Goal: Contribute content: Add original content to the website for others to see

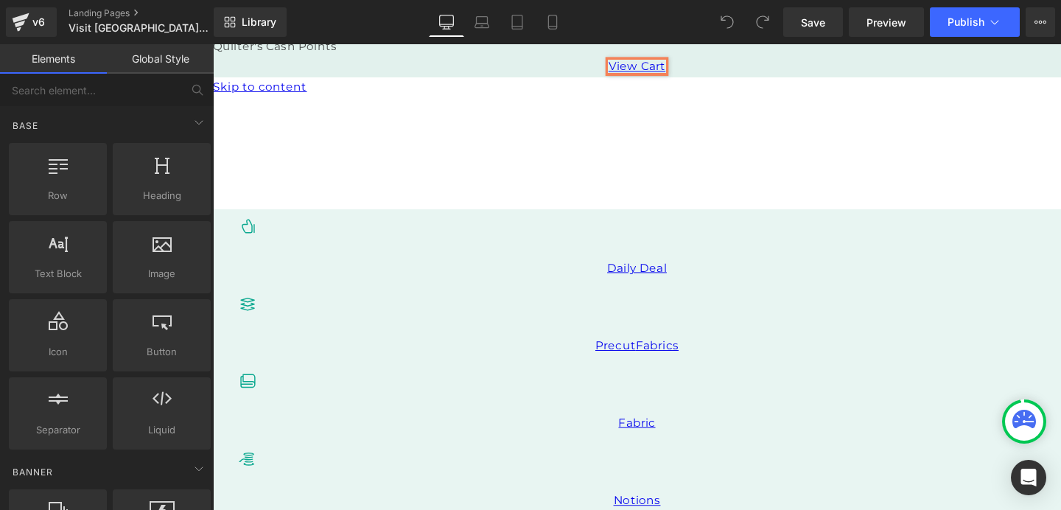
scroll to position [265, 0]
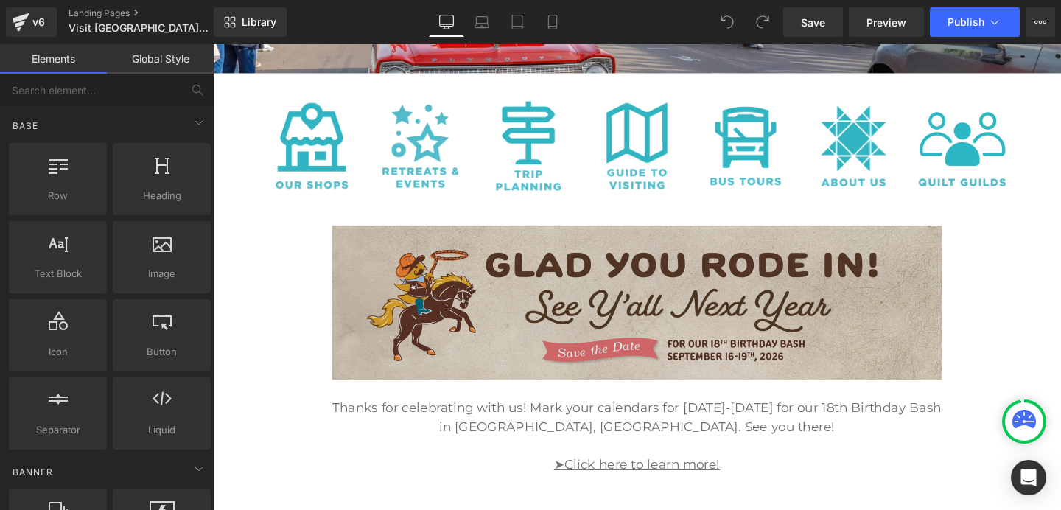
click at [699, 307] on img at bounding box center [658, 315] width 641 height 162
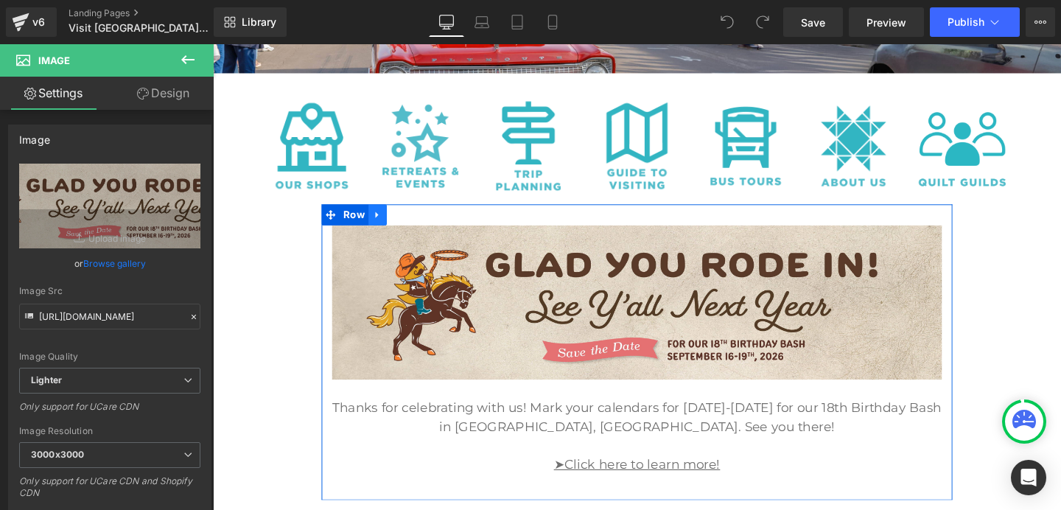
click at [385, 218] on icon at bounding box center [386, 222] width 10 height 11
click at [405, 223] on icon at bounding box center [405, 223] width 10 height 10
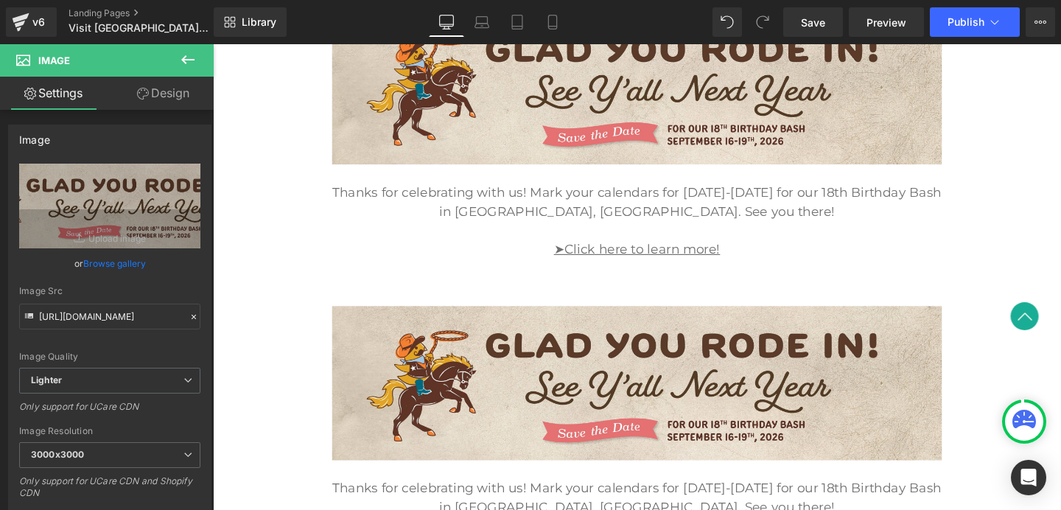
scroll to position [378, 0]
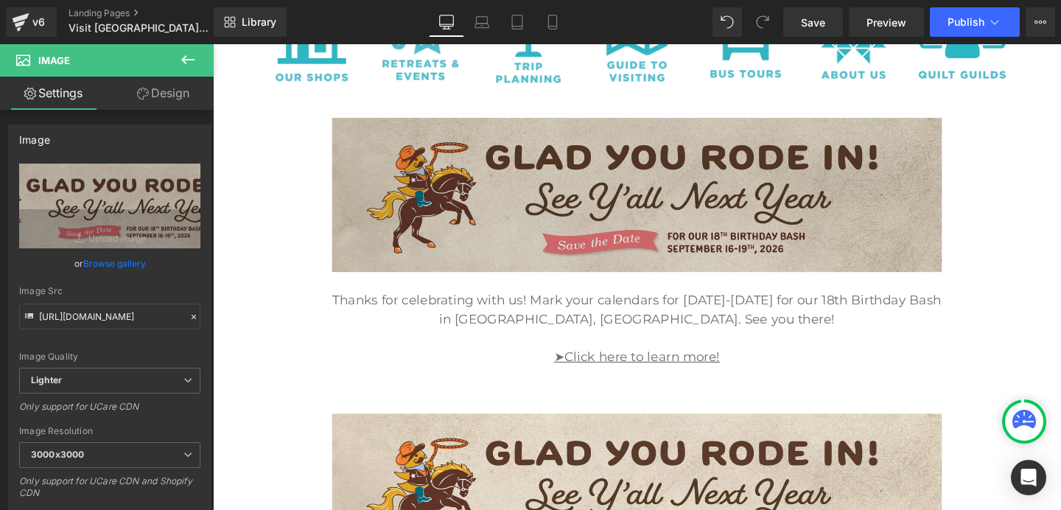
click at [528, 213] on img at bounding box center [658, 203] width 641 height 162
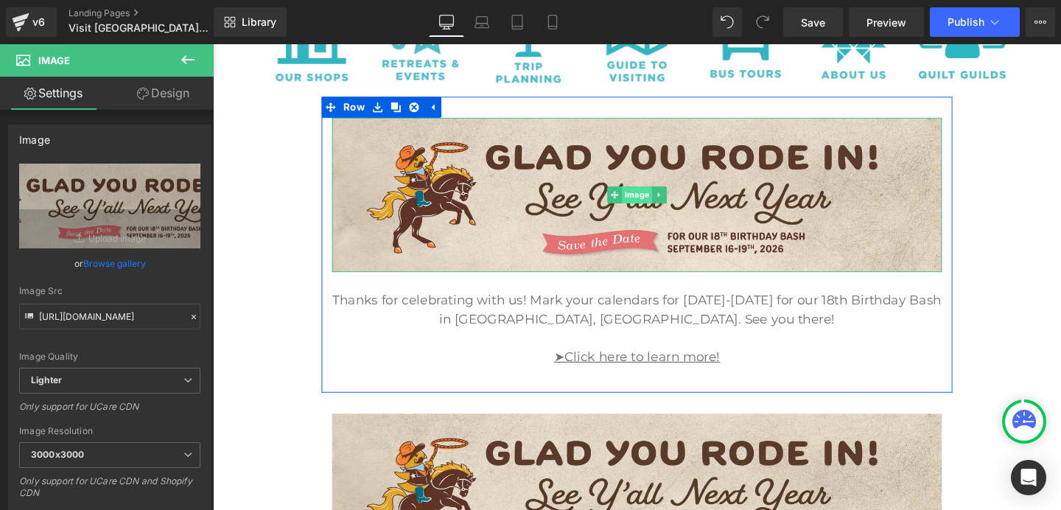
click at [665, 199] on span "Image" at bounding box center [659, 203] width 32 height 18
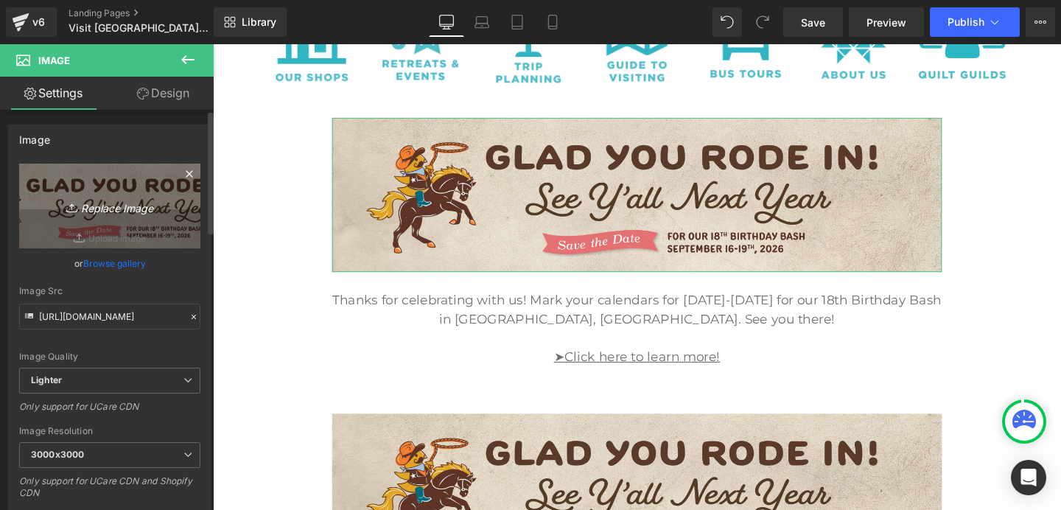
click at [123, 211] on icon "Replace Image" at bounding box center [110, 206] width 118 height 18
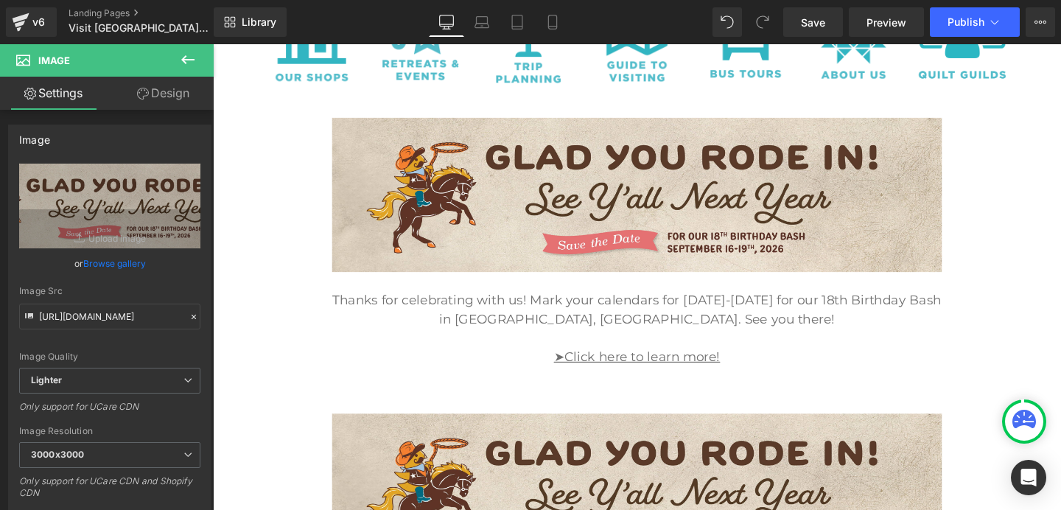
type input "C:\fakepath\2025 10 01 Doan Girl Retreats for 2026-05.png"
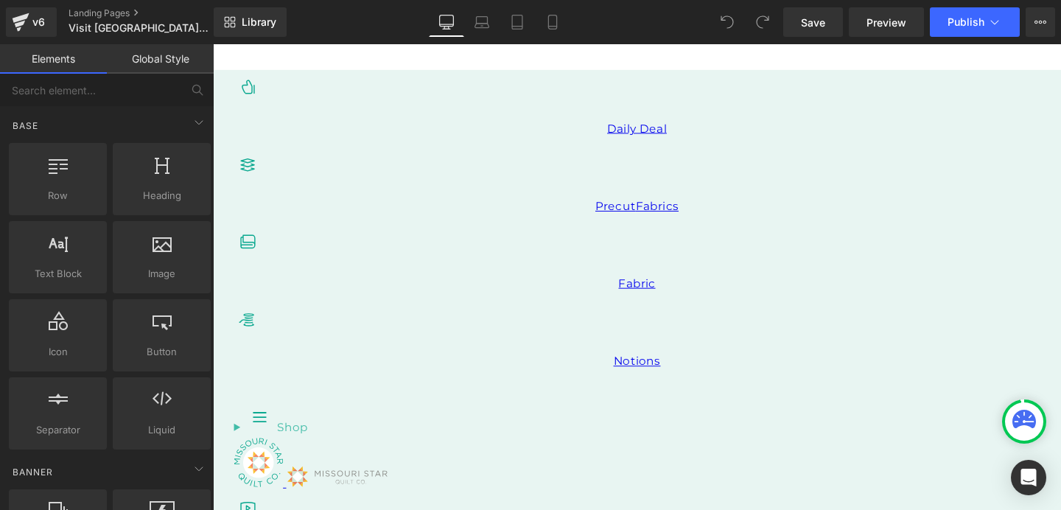
scroll to position [395, 0]
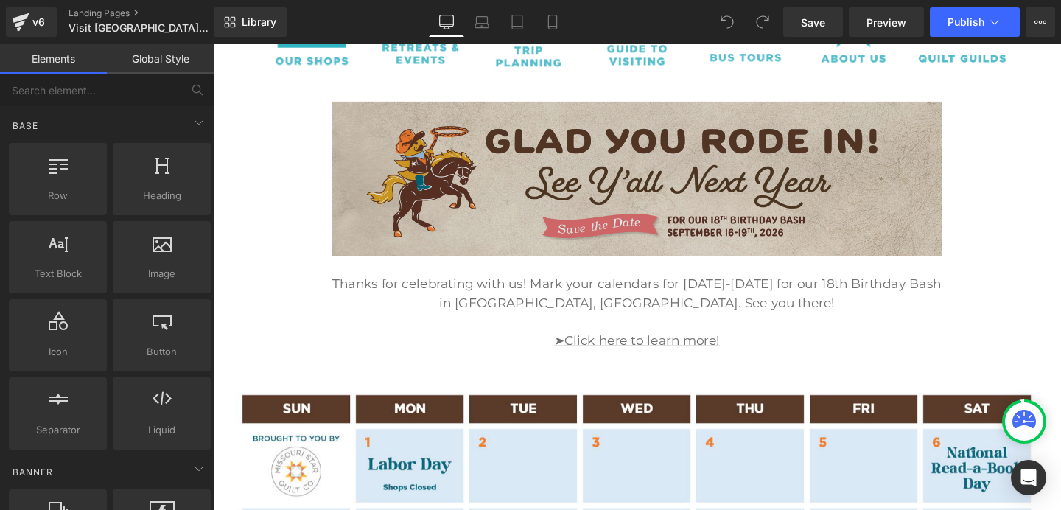
click at [625, 199] on img at bounding box center [658, 186] width 641 height 162
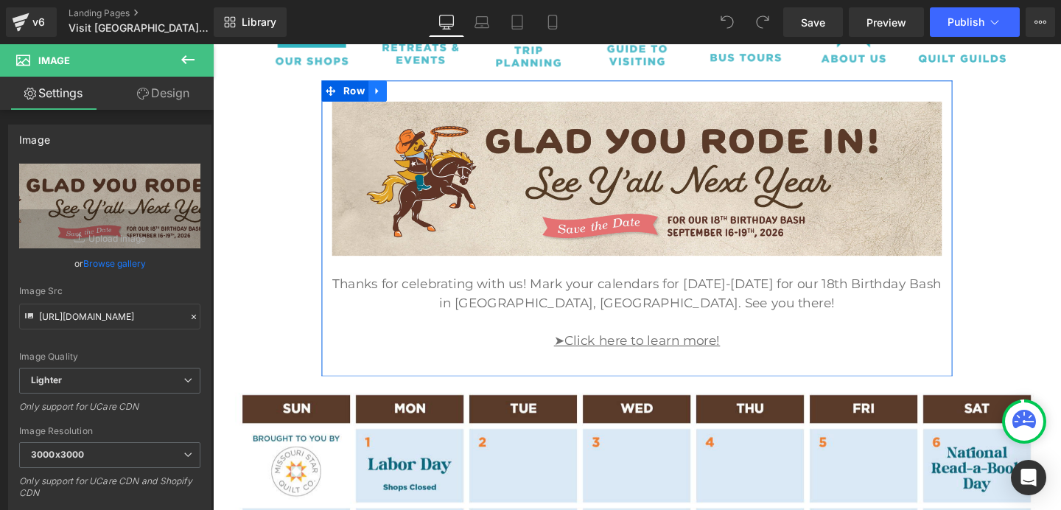
click at [379, 91] on link at bounding box center [385, 94] width 19 height 22
click at [397, 93] on link at bounding box center [405, 94] width 19 height 22
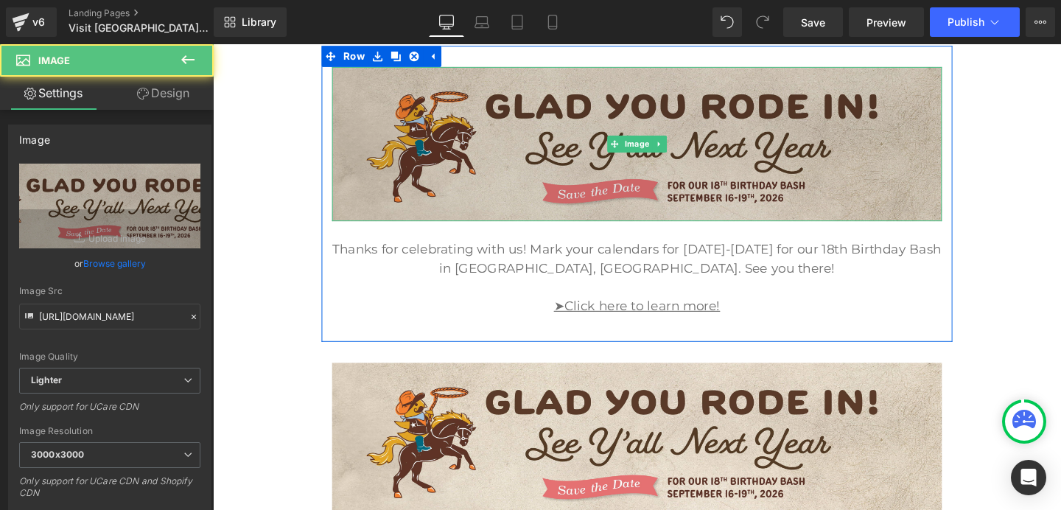
click at [527, 184] on img at bounding box center [658, 149] width 641 height 162
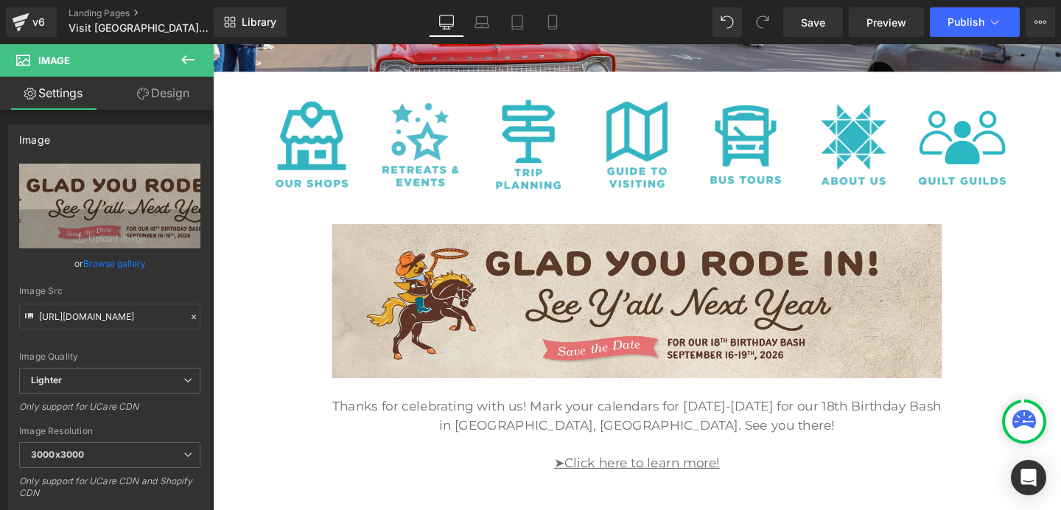
scroll to position [366, 0]
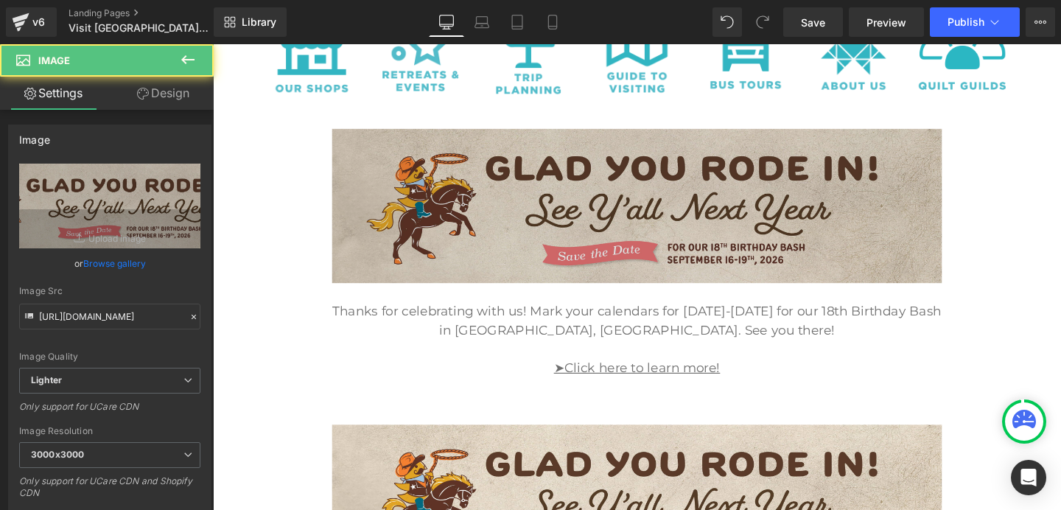
click at [657, 278] on img at bounding box center [658, 214] width 641 height 162
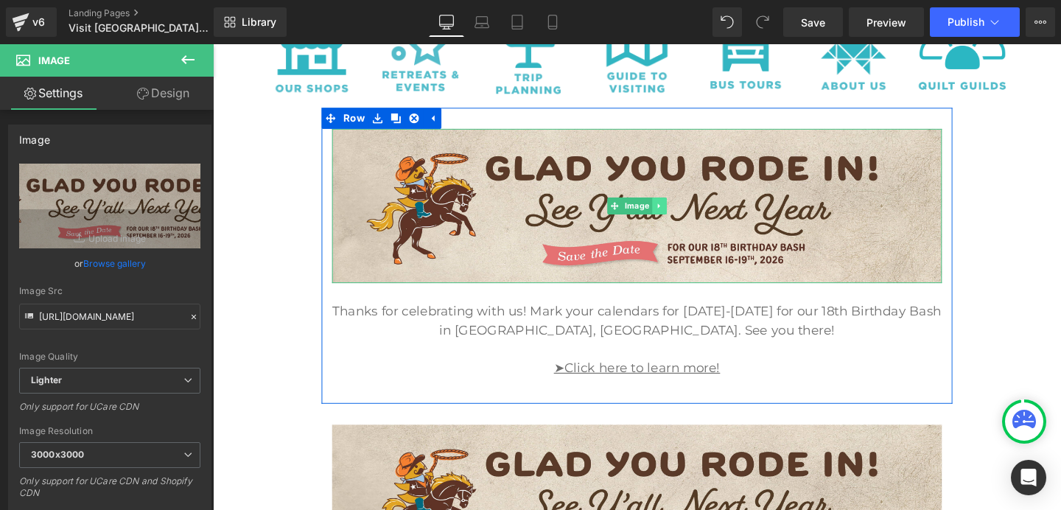
click at [682, 218] on icon at bounding box center [682, 214] width 8 height 9
click at [682, 218] on link at bounding box center [689, 215] width 15 height 18
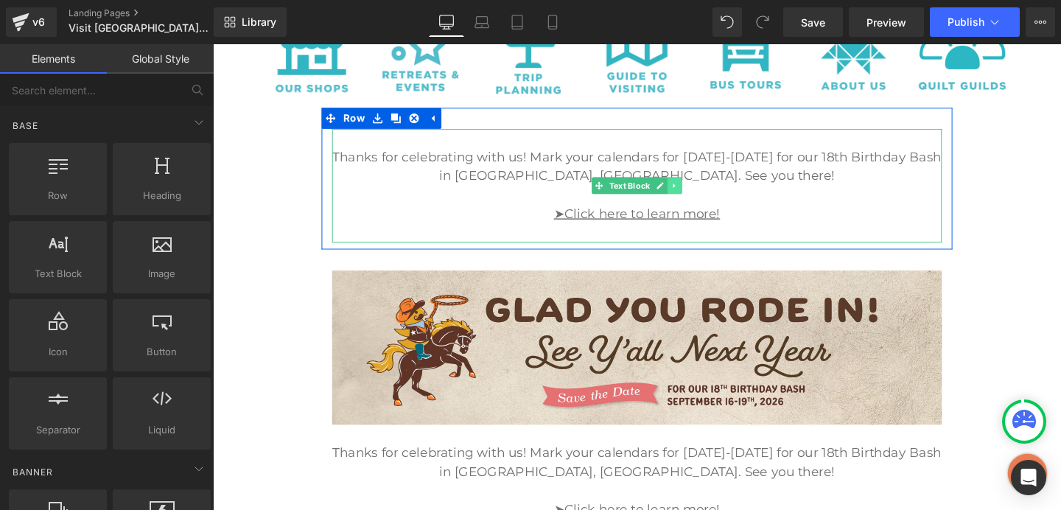
click at [703, 189] on link at bounding box center [698, 193] width 15 height 18
click at [709, 194] on icon at bounding box center [706, 193] width 8 height 8
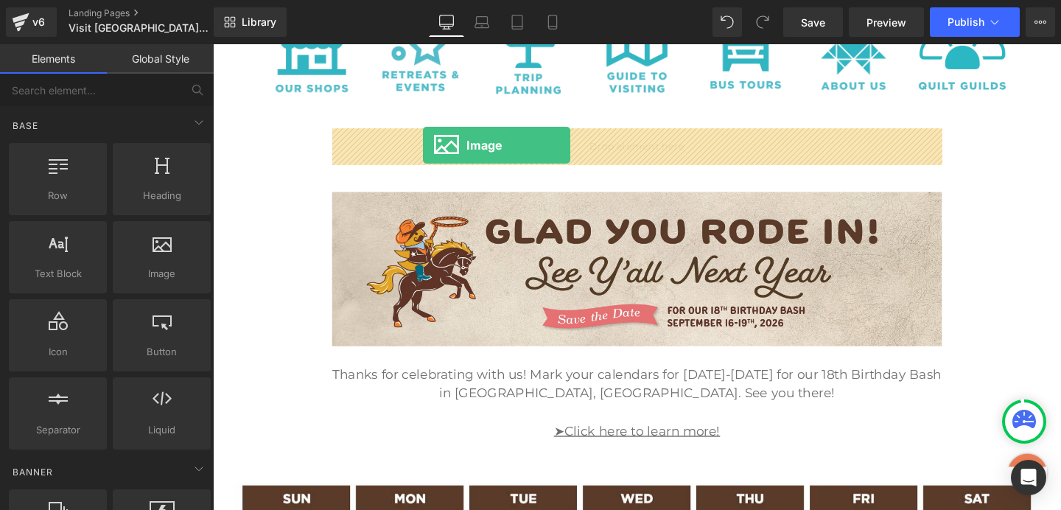
drag, startPoint x: 366, startPoint y: 294, endPoint x: 434, endPoint y: 150, distance: 158.8
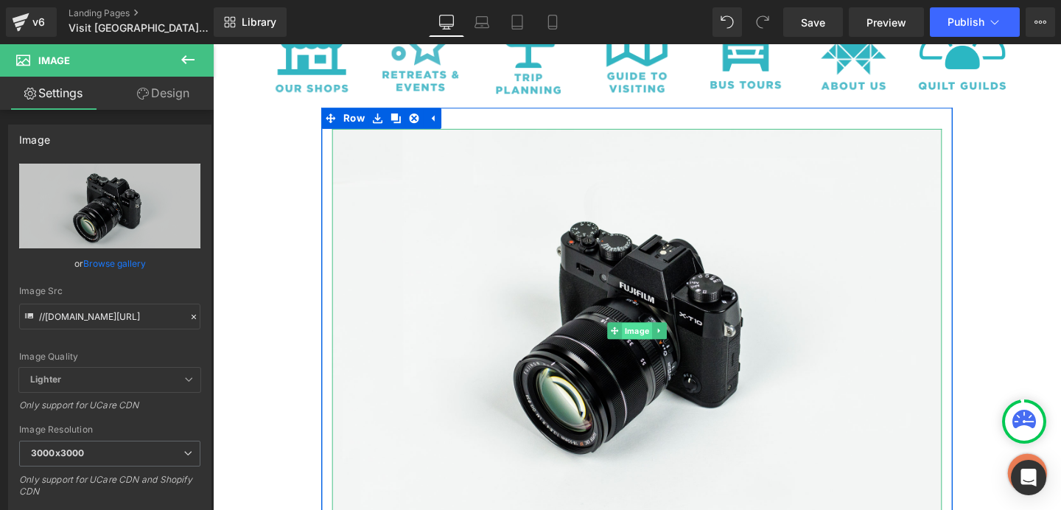
click at [647, 348] on span "Image" at bounding box center [659, 346] width 32 height 18
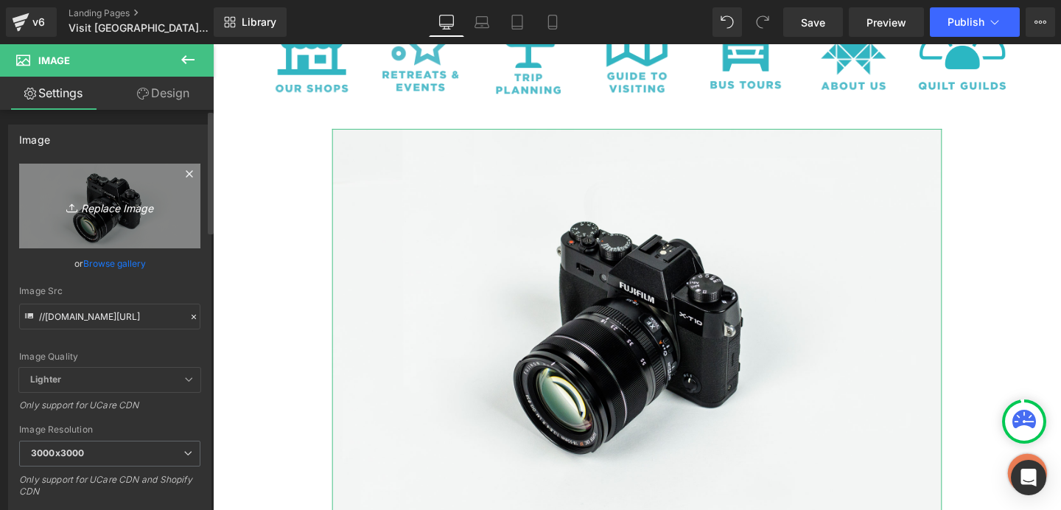
click at [122, 214] on icon "Replace Image" at bounding box center [110, 206] width 118 height 18
type input "C:\fakepath\2025 10 01 Doan Girl Retreats for 2026-05.png"
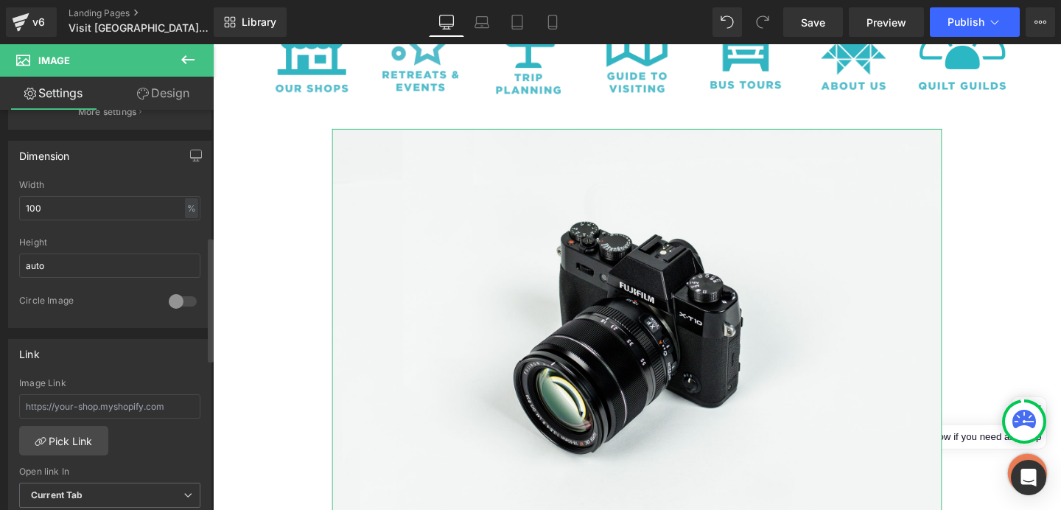
scroll to position [407, 0]
click at [127, 399] on input "text" at bounding box center [109, 404] width 181 height 24
paste input "https://www.eventbrite.com/o/missouri-star-retreats-5151510907"
type input "https://www.eventbrite.com/o/missouri-star-retreats-5151510907"
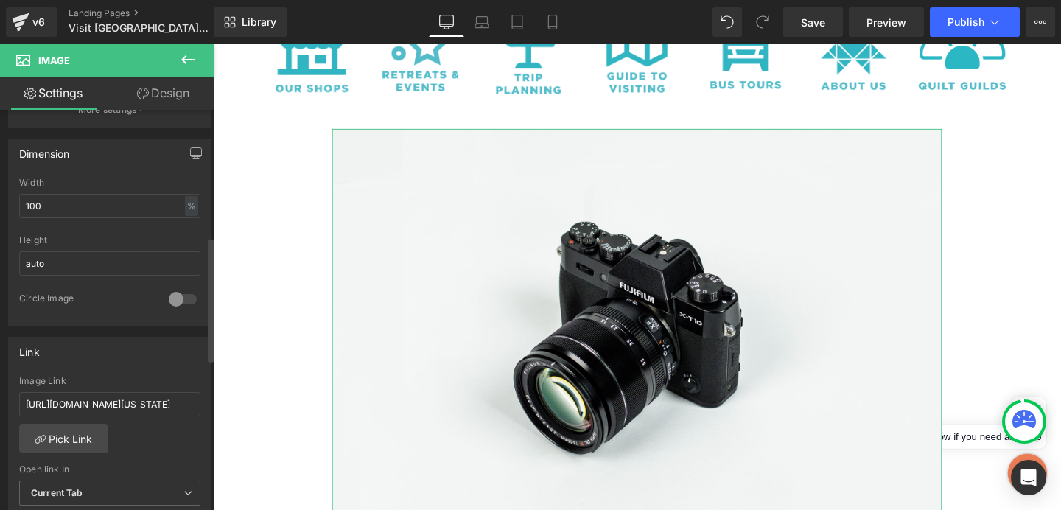
scroll to position [0, 0]
click at [189, 434] on div "https://www.eventbrite.com/o/missouri-star-retreats-5151510907 Image Link https…" at bounding box center [110, 451] width 202 height 151
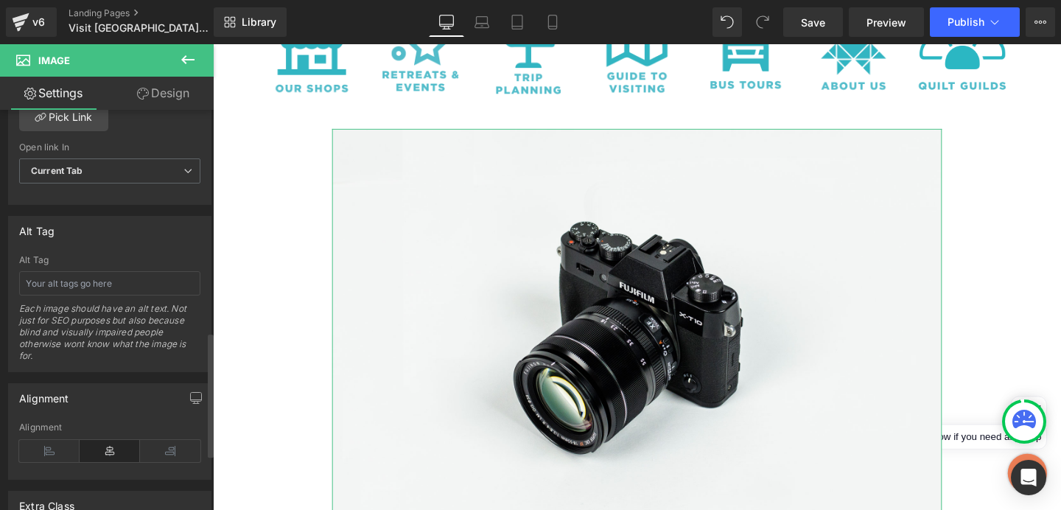
scroll to position [734, 0]
click at [820, 18] on span "Save" at bounding box center [813, 22] width 24 height 15
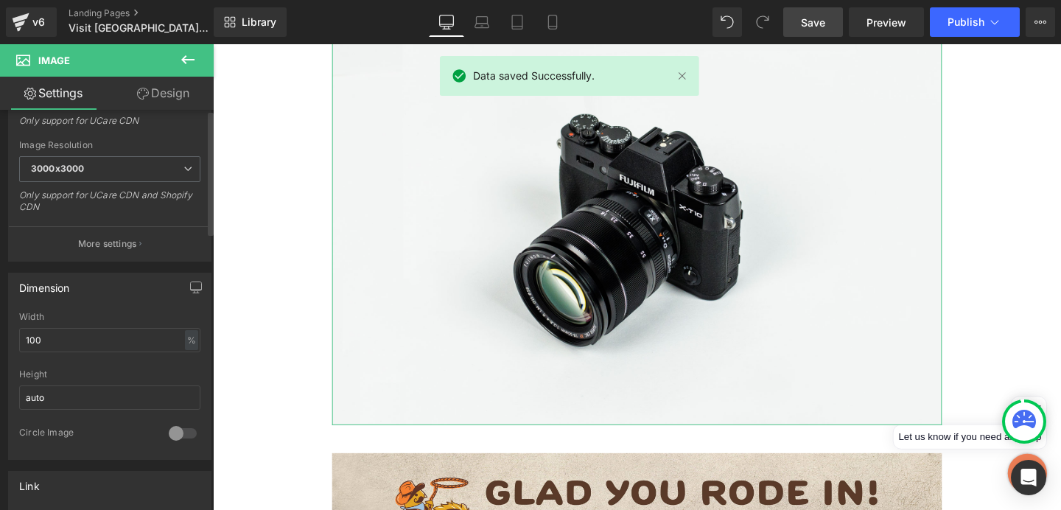
scroll to position [0, 0]
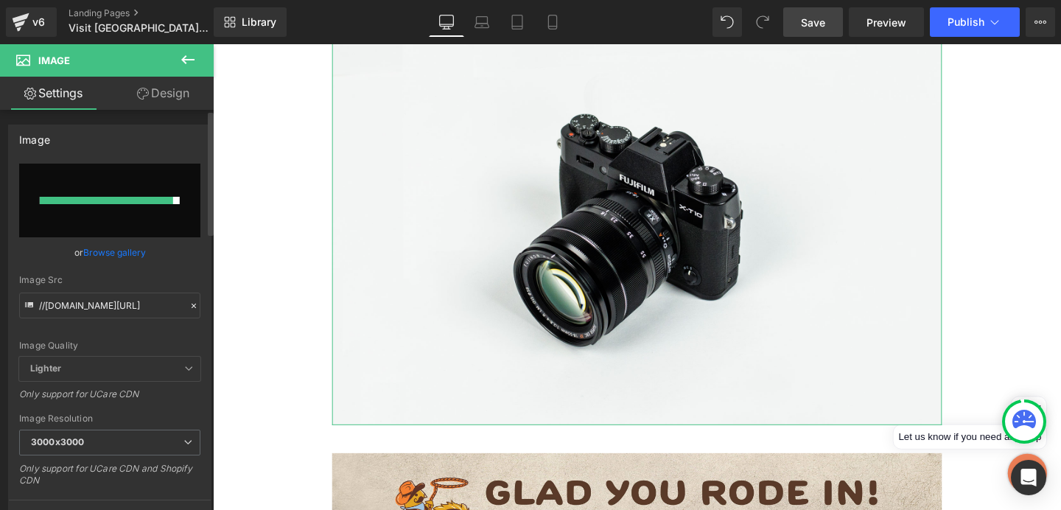
click at [157, 210] on input "file" at bounding box center [109, 201] width 181 height 74
type input "C:\fakepath\2025 10 01 Doan Girl Retreats for 2026-05.png"
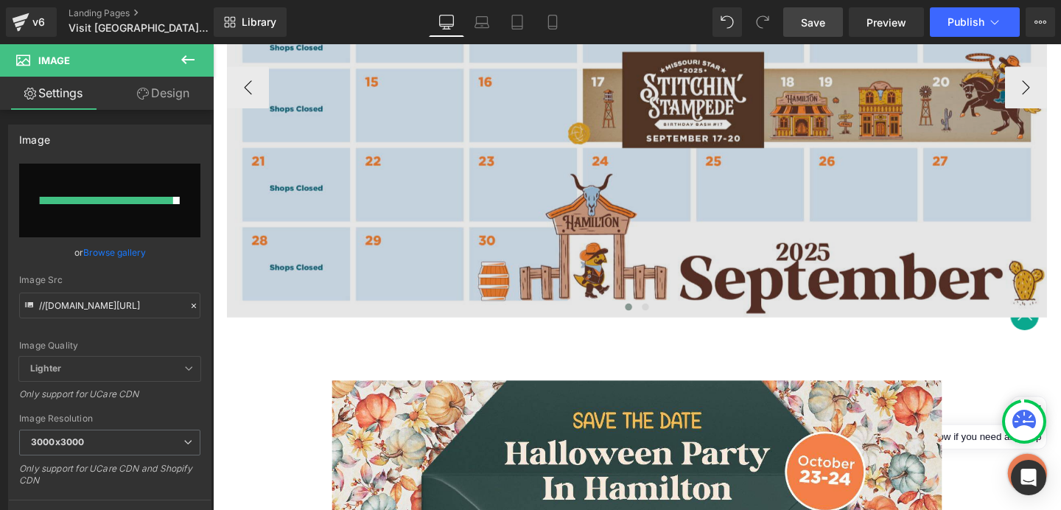
scroll to position [1382, 0]
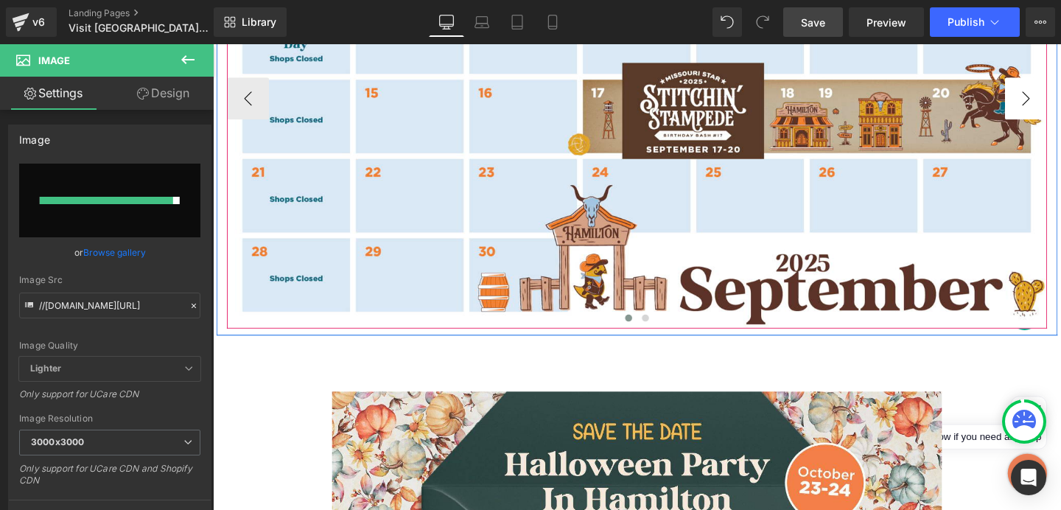
click at [1057, 108] on button "›" at bounding box center [1067, 102] width 44 height 44
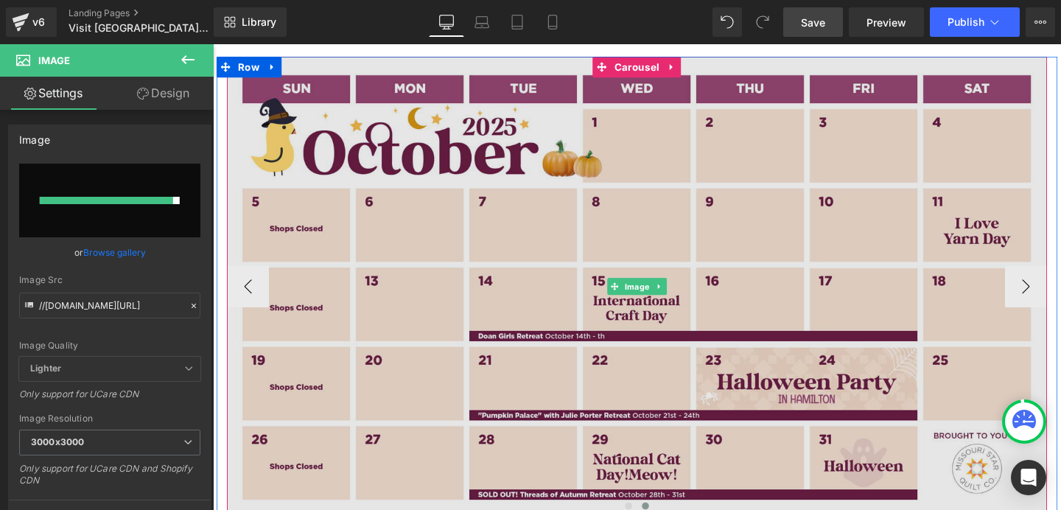
scroll to position [1175, 0]
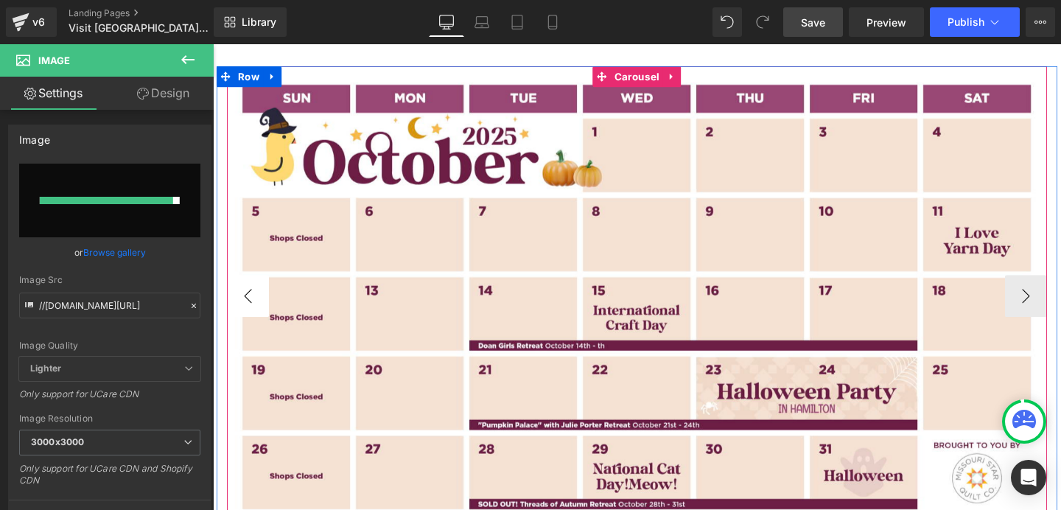
click at [248, 309] on button "‹" at bounding box center [250, 309] width 44 height 44
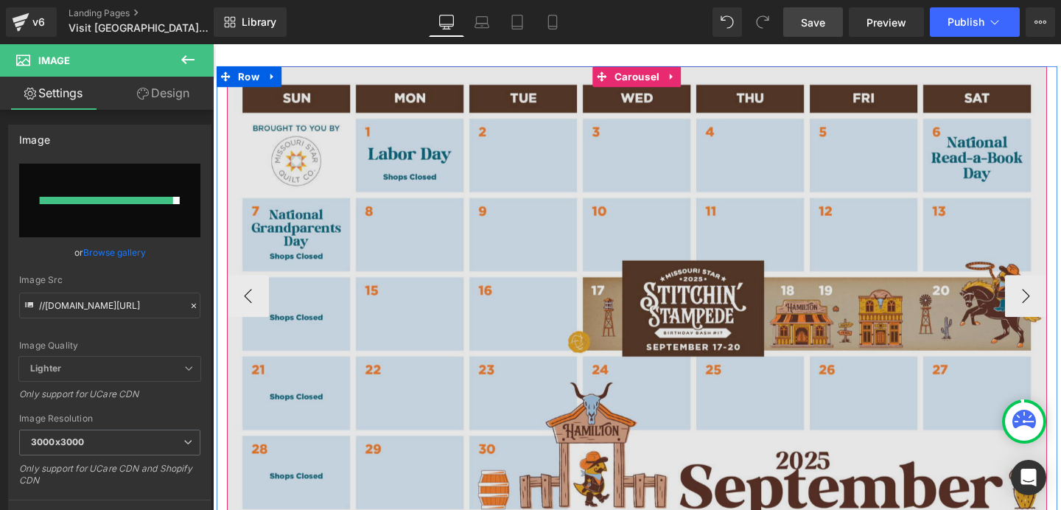
click at [594, 74] on img at bounding box center [659, 308] width 862 height 483
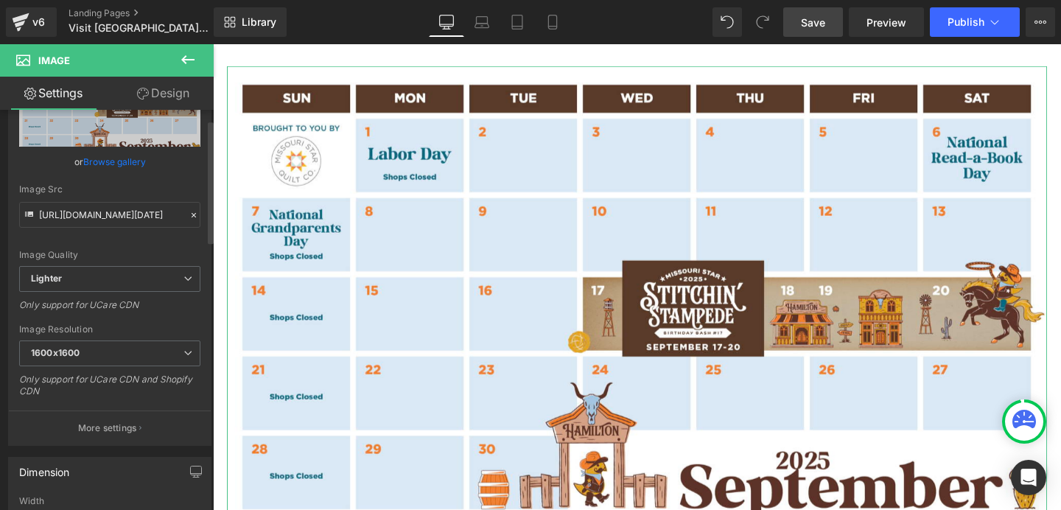
scroll to position [0, 0]
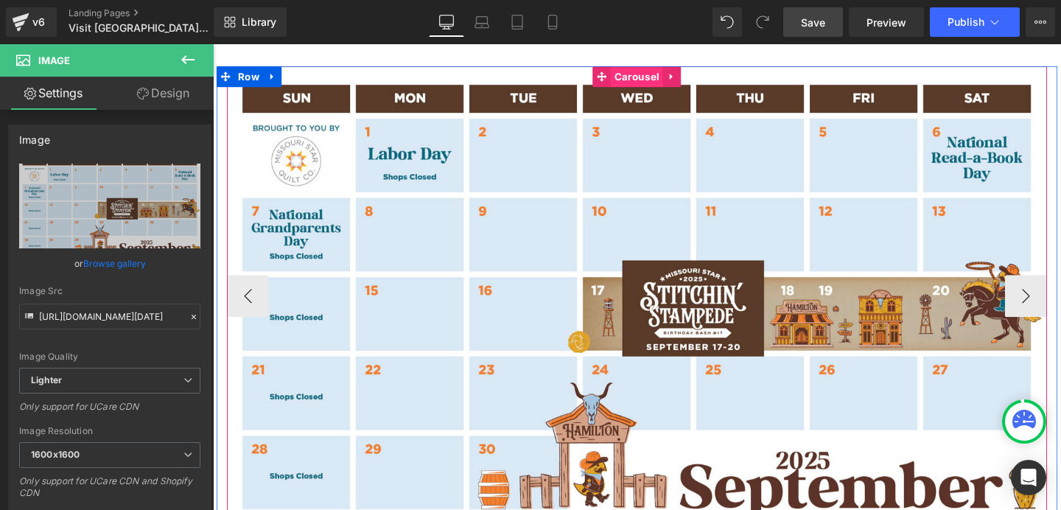
click at [637, 74] on span "Carousel" at bounding box center [658, 78] width 55 height 22
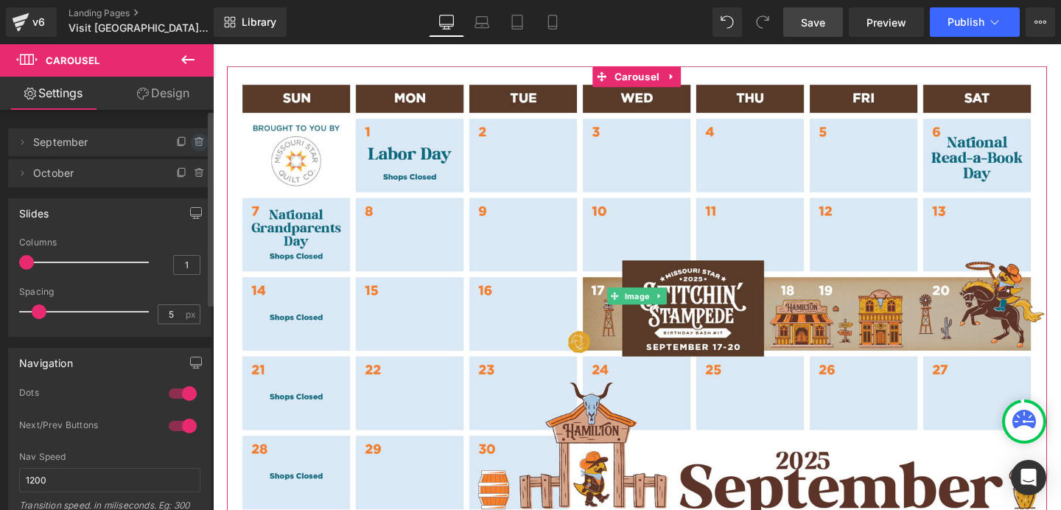
click at [194, 140] on icon at bounding box center [200, 142] width 12 height 12
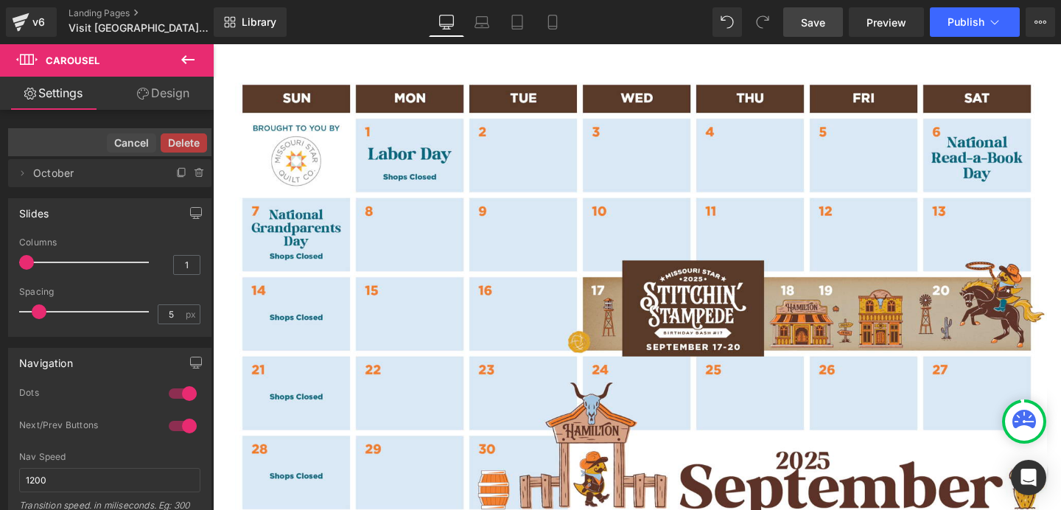
click at [825, 28] on span "Save" at bounding box center [813, 22] width 24 height 15
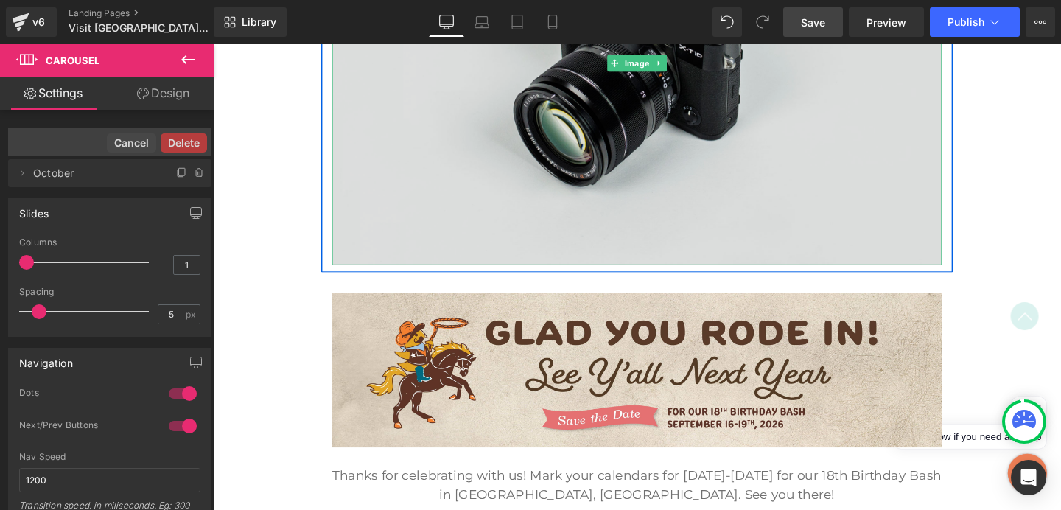
scroll to position [661, 0]
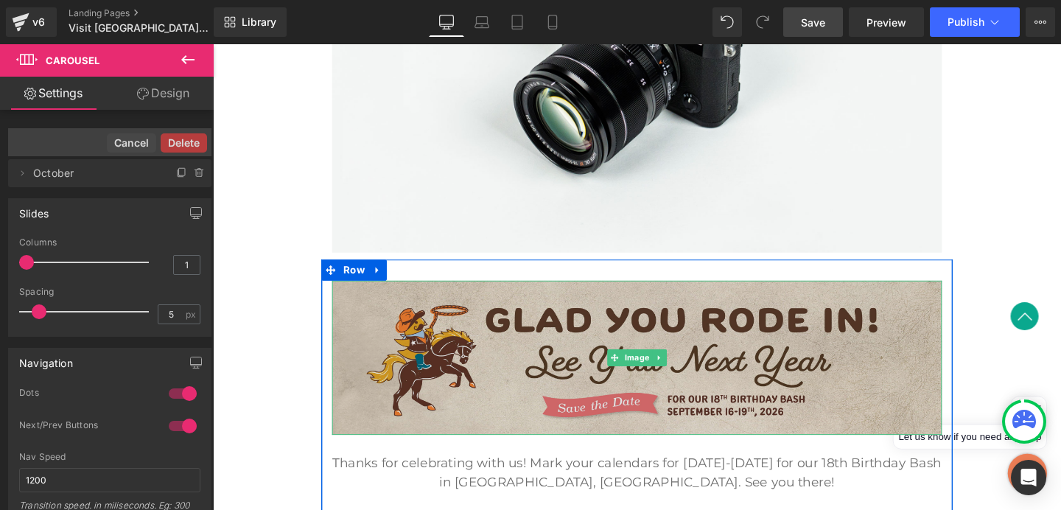
click at [745, 317] on img at bounding box center [658, 373] width 641 height 162
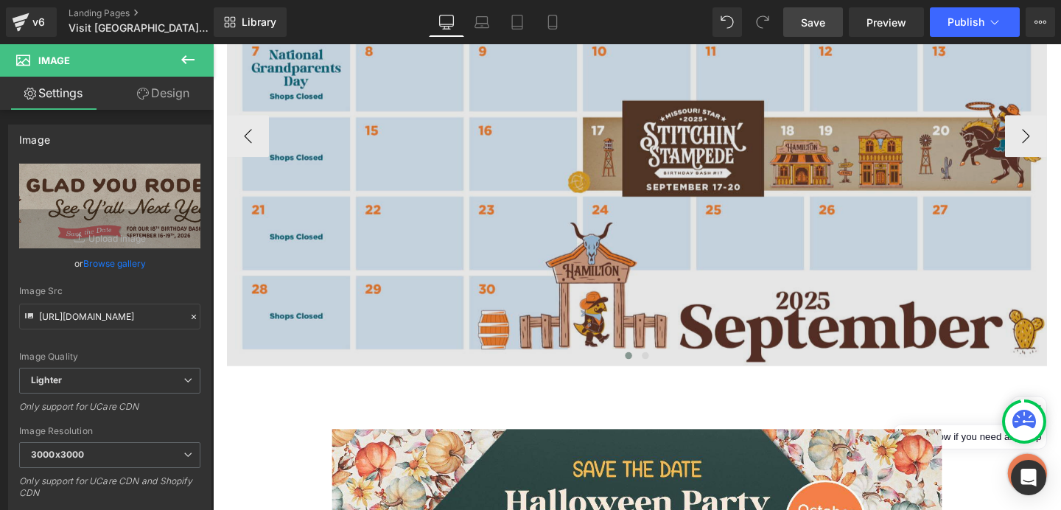
scroll to position [1349, 0]
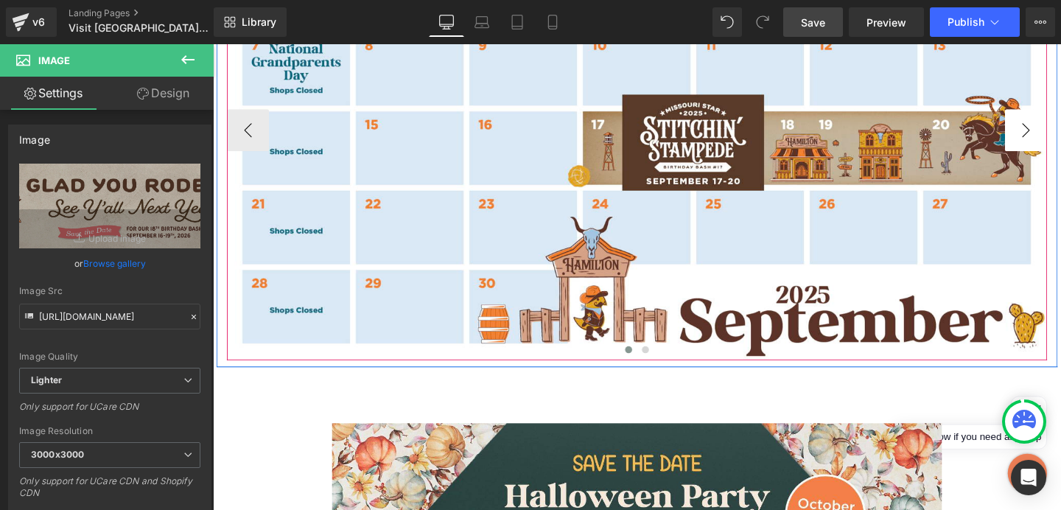
click at [1060, 139] on button "›" at bounding box center [1067, 135] width 44 height 44
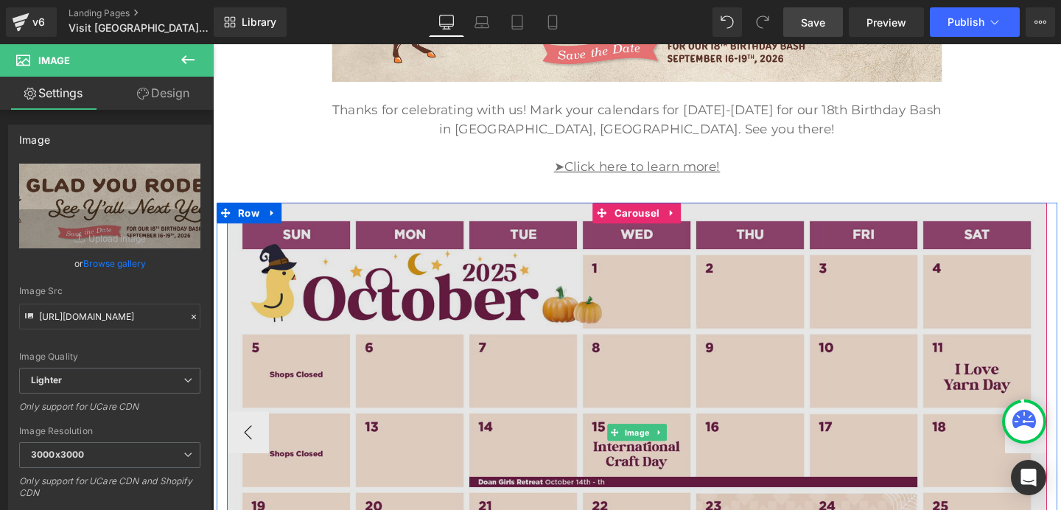
scroll to position [1023, 0]
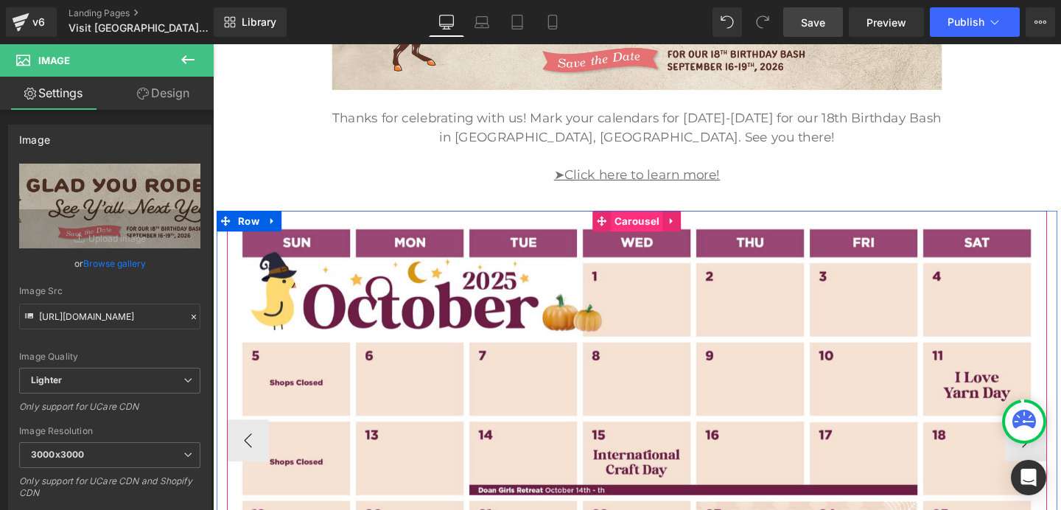
click at [667, 222] on span "Carousel" at bounding box center [658, 230] width 55 height 22
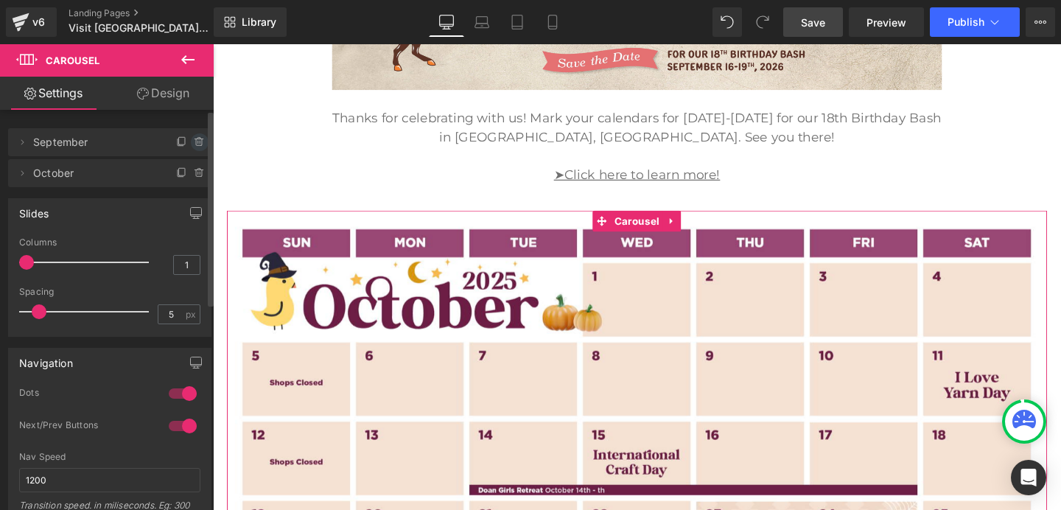
click at [197, 143] on icon at bounding box center [200, 142] width 12 height 12
click at [187, 141] on button "Delete" at bounding box center [184, 142] width 46 height 19
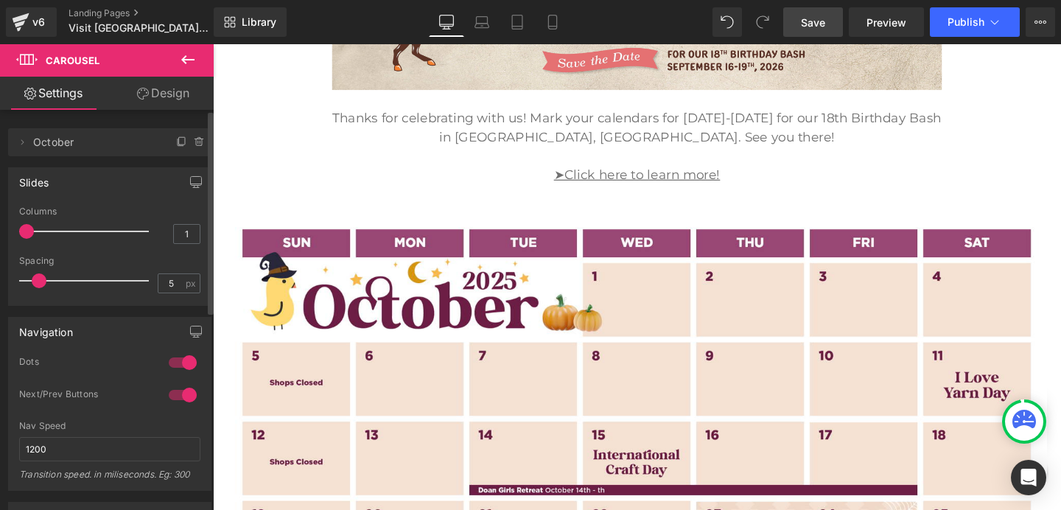
click at [804, 21] on span "Save" at bounding box center [813, 22] width 24 height 15
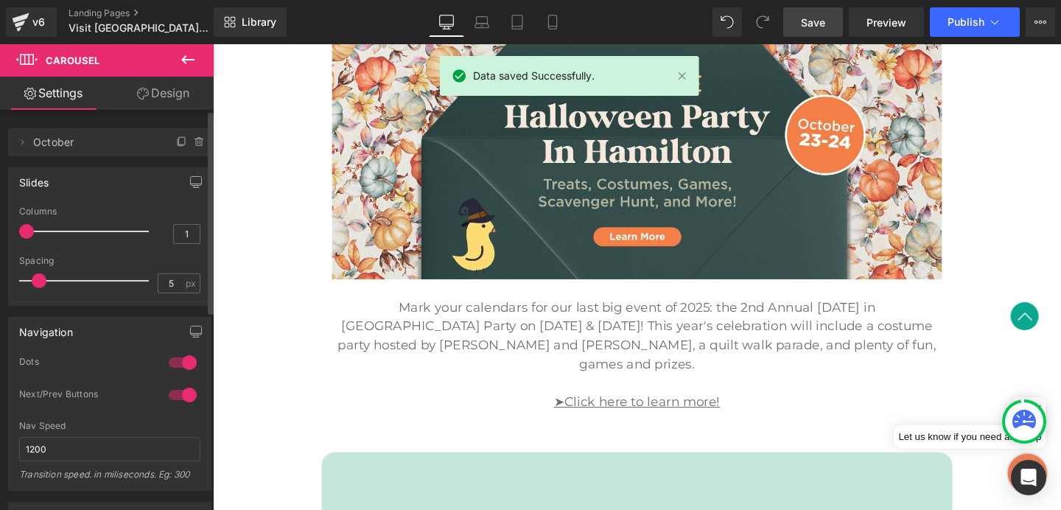
scroll to position [1761, 0]
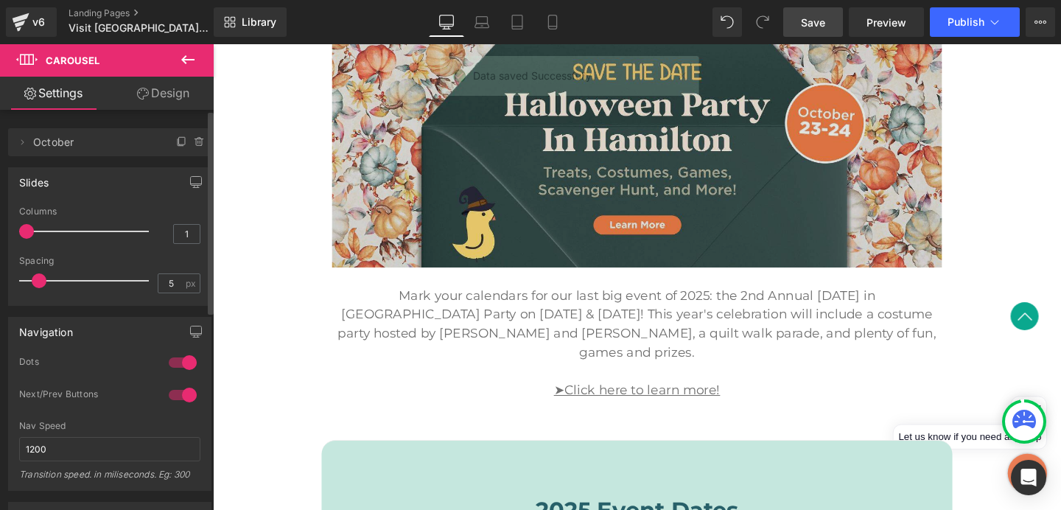
click at [787, 200] on img at bounding box center [658, 155] width 641 height 248
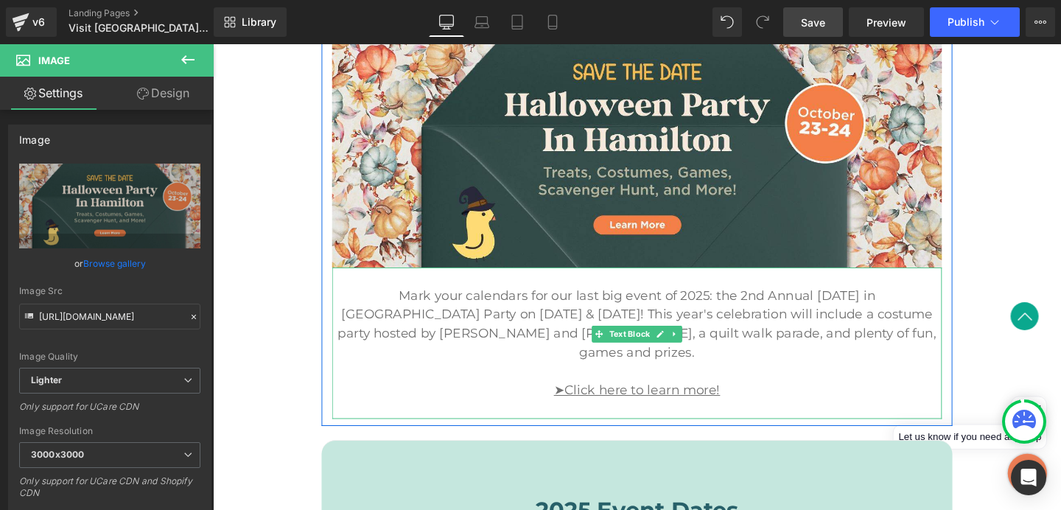
click at [826, 306] on p "Mark your calendars for our last big event of 2025: the 2nd Annual [DATE] in [G…" at bounding box center [658, 338] width 641 height 80
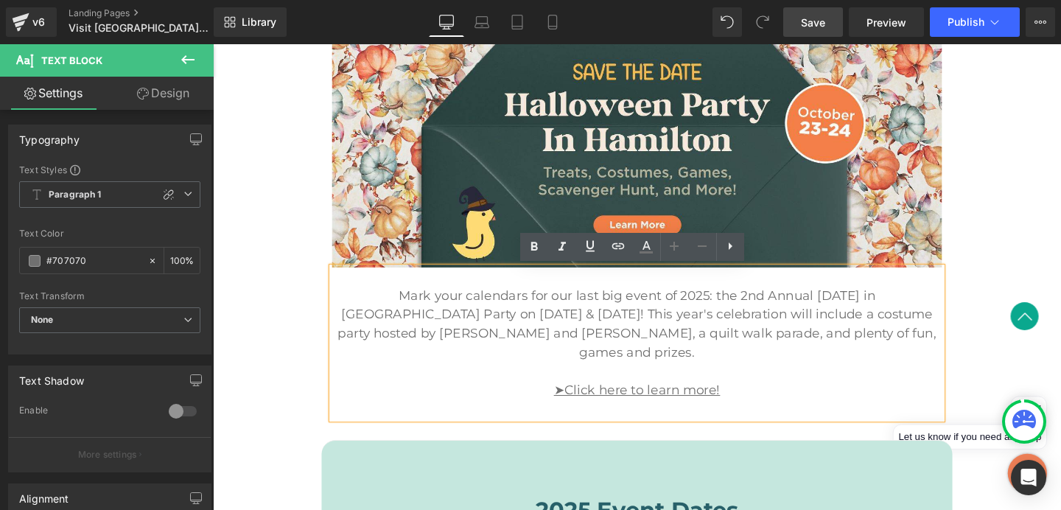
click at [883, 345] on p "Mark your calendars for our last big event of 2025: the 2nd Annual [DATE] in [G…" at bounding box center [658, 338] width 641 height 80
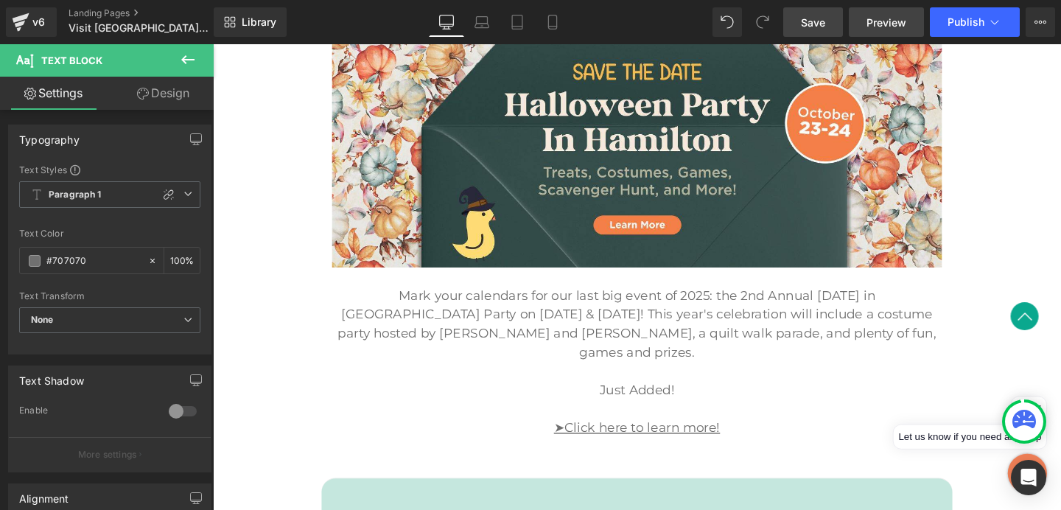
click at [874, 24] on span "Preview" at bounding box center [886, 22] width 40 height 15
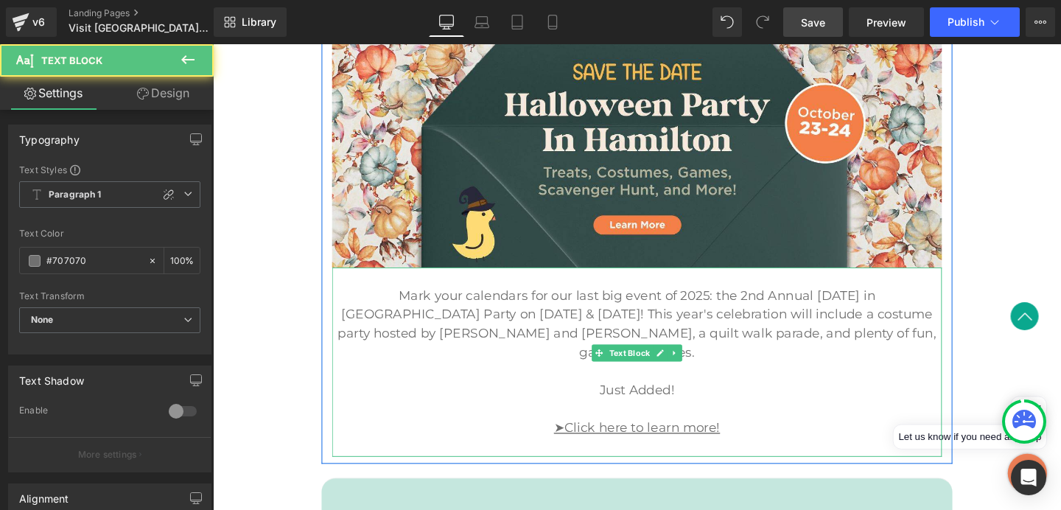
click at [629, 398] on p "Just Added!" at bounding box center [658, 408] width 641 height 20
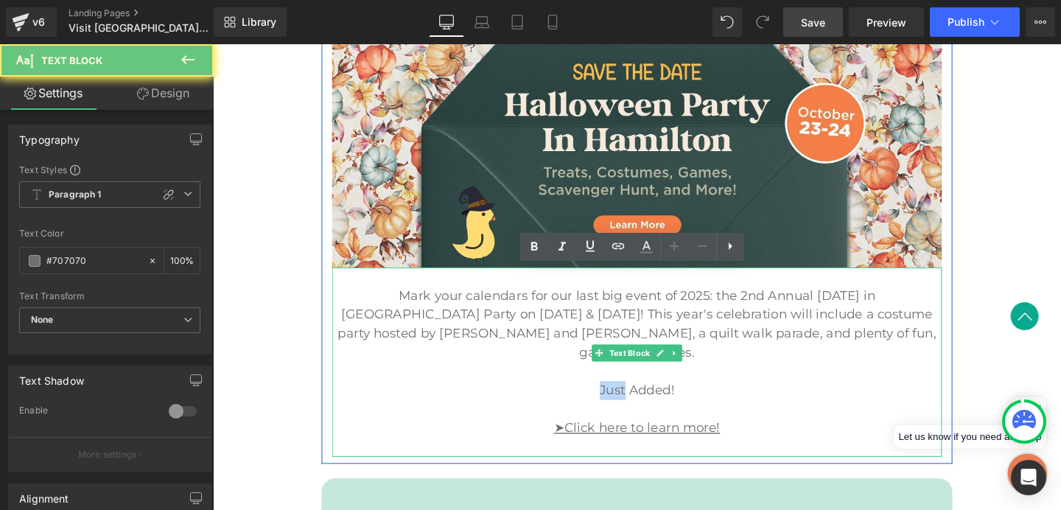
click at [629, 398] on p "Just Added!" at bounding box center [658, 408] width 641 height 20
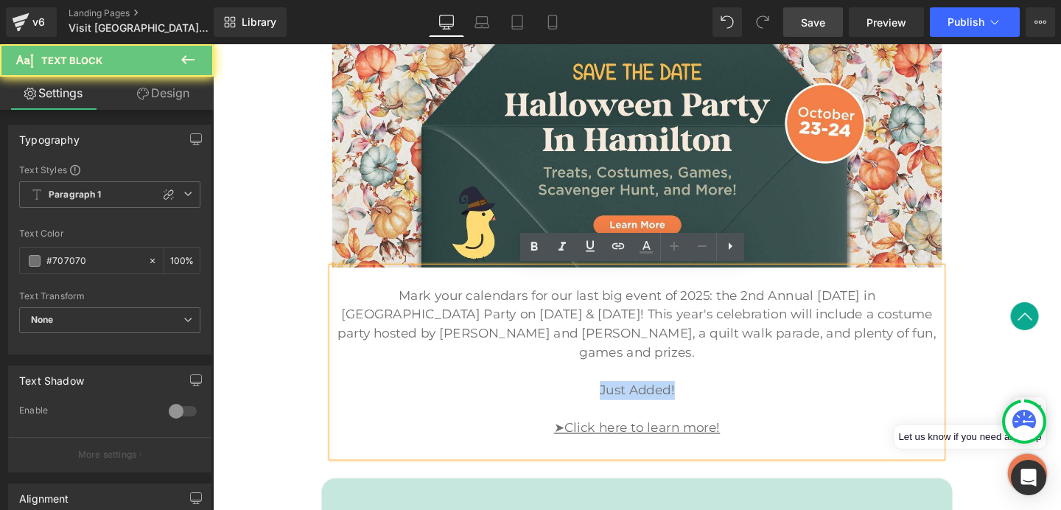
click at [629, 398] on p "Just Added!" at bounding box center [658, 408] width 641 height 20
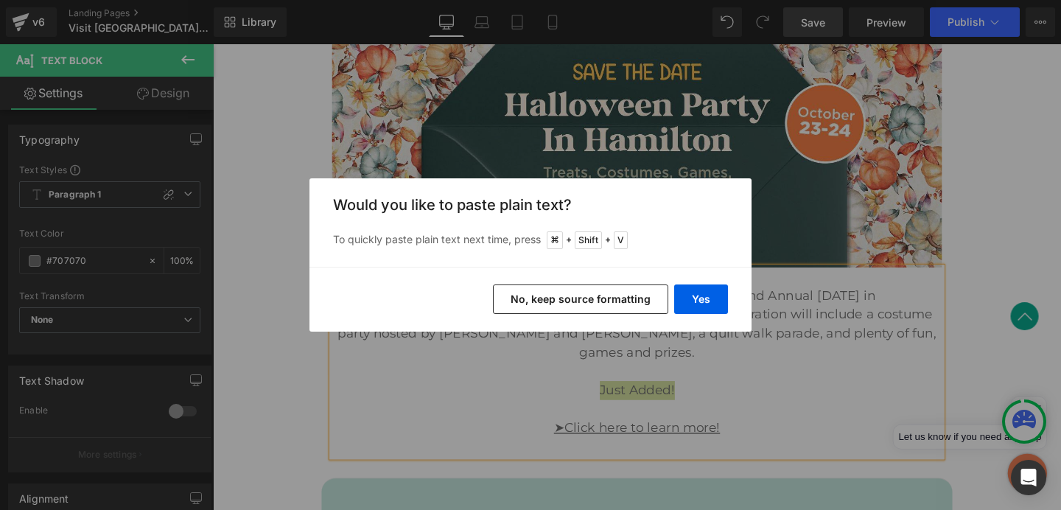
click at [651, 295] on button "No, keep source formatting" at bounding box center [580, 298] width 175 height 29
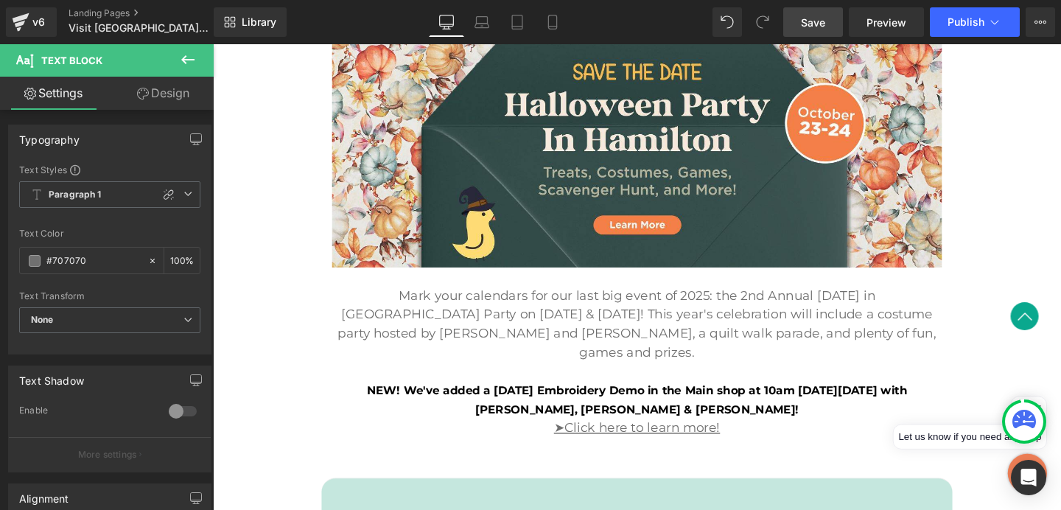
click at [810, 21] on span "Save" at bounding box center [813, 22] width 24 height 15
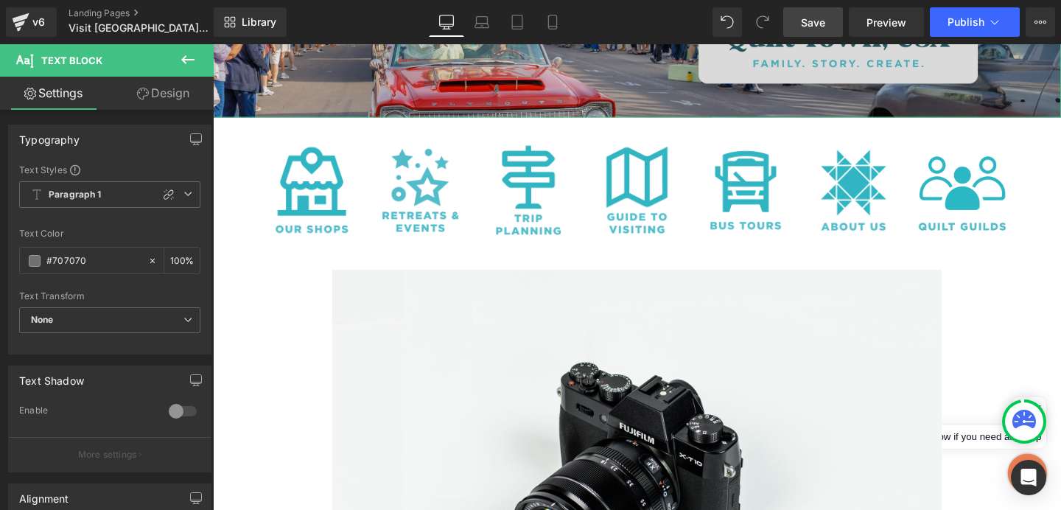
scroll to position [263, 0]
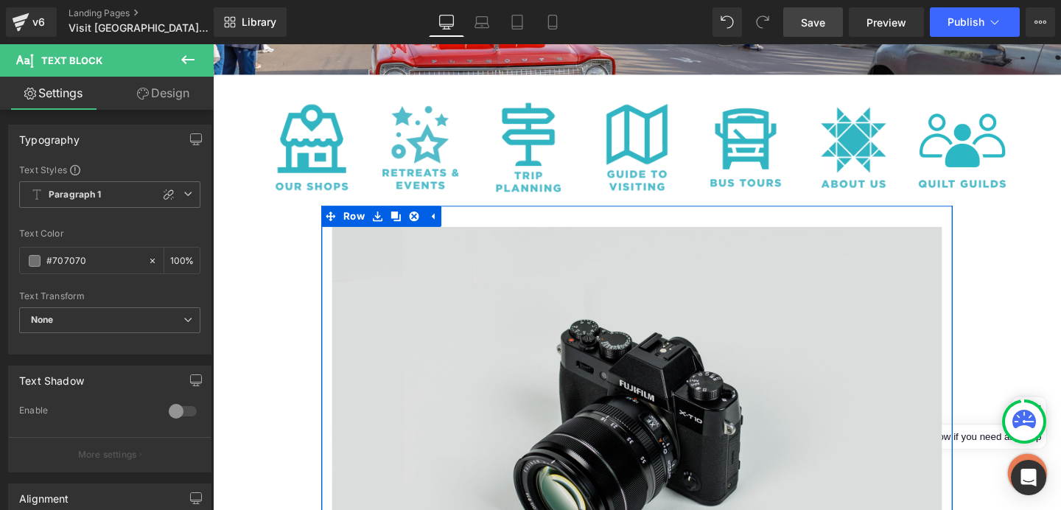
click at [418, 359] on img at bounding box center [658, 448] width 641 height 424
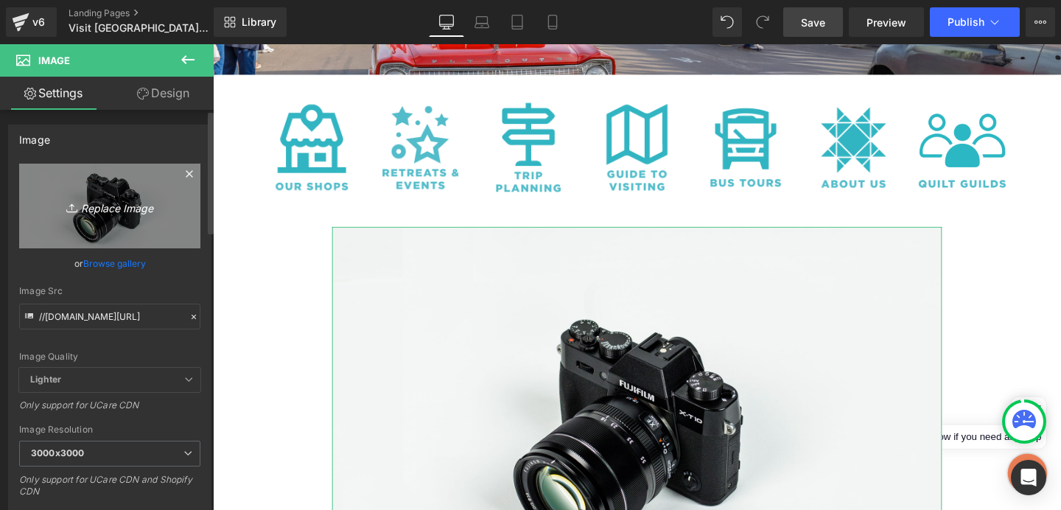
click at [126, 208] on icon "Replace Image" at bounding box center [110, 206] width 118 height 18
type input "C:\fakepath\2025 10 01 Doan Girl Retreats for 2026-05.png"
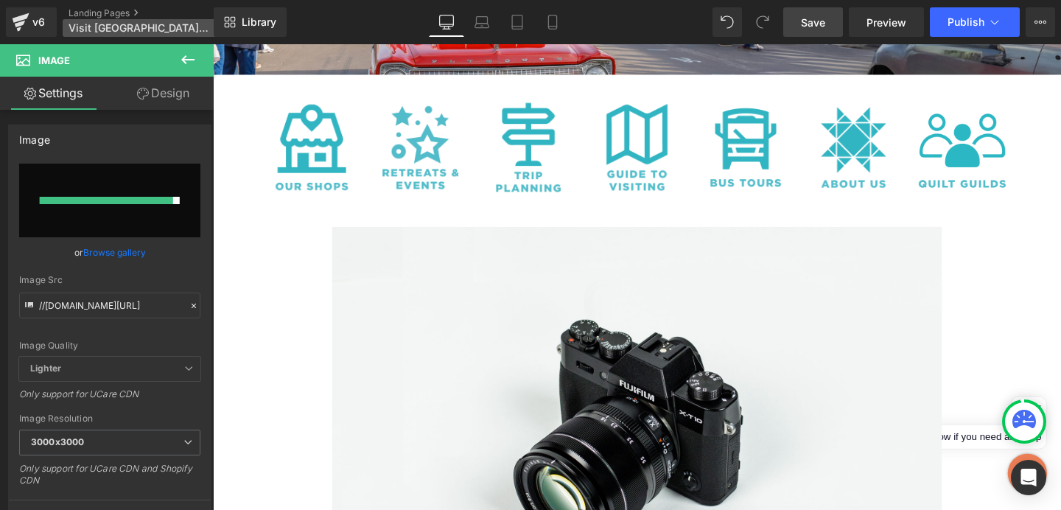
click at [134, 25] on span "Visit [GEOGRAPHIC_DATA], [GEOGRAPHIC_DATA]" at bounding box center [139, 28] width 141 height 12
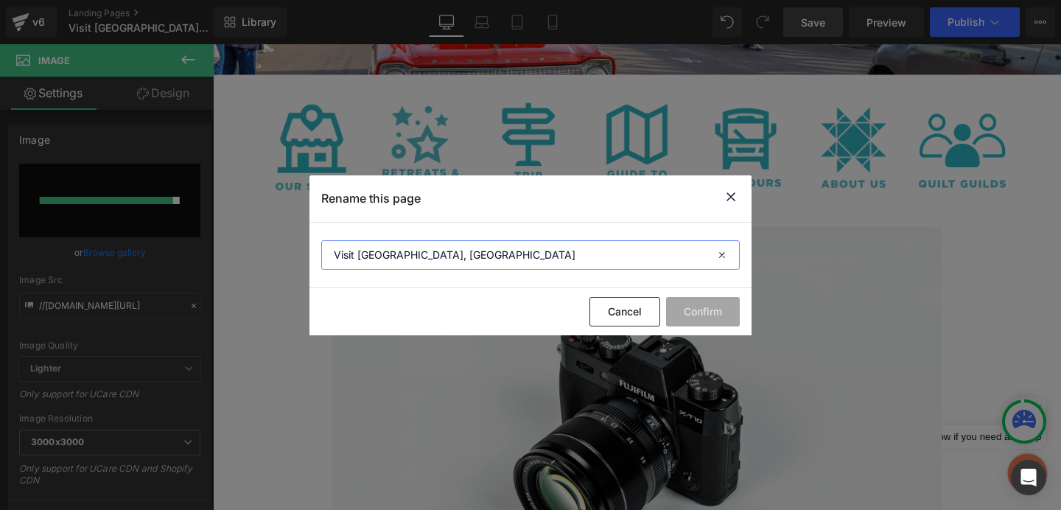
click at [504, 248] on input "Visit [GEOGRAPHIC_DATA], [GEOGRAPHIC_DATA]" at bounding box center [530, 254] width 418 height 29
click at [604, 307] on button "Cancel" at bounding box center [624, 311] width 71 height 29
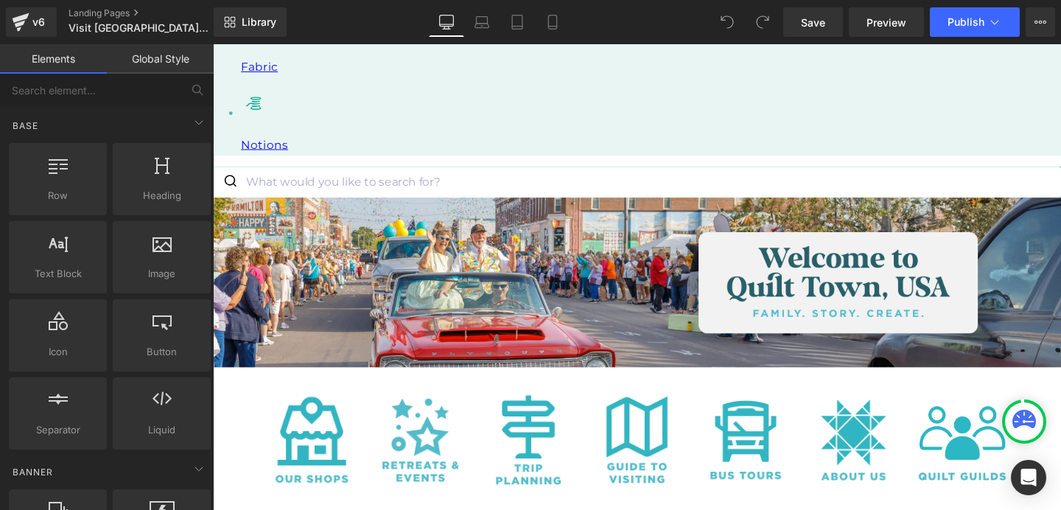
scroll to position [1517, 0]
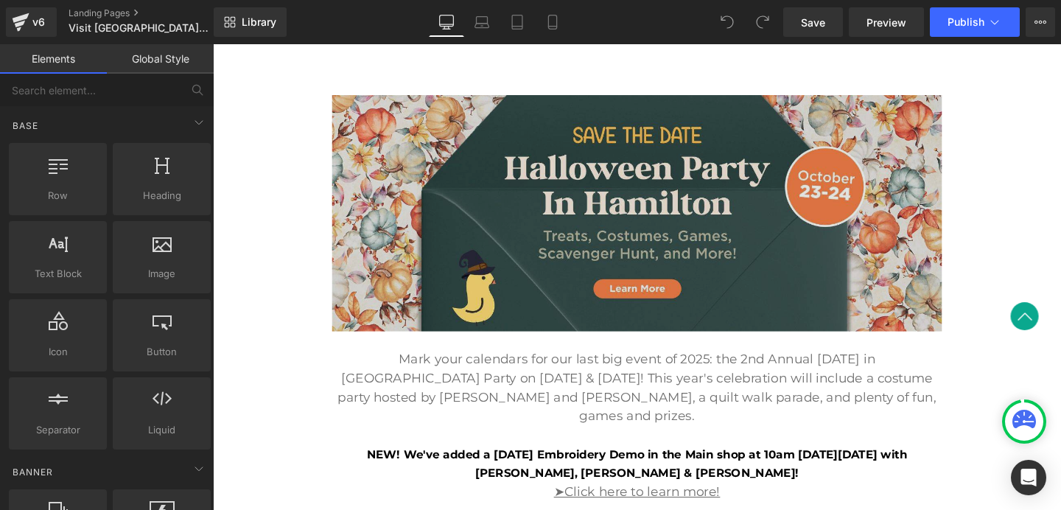
click at [619, 183] on img at bounding box center [658, 222] width 641 height 248
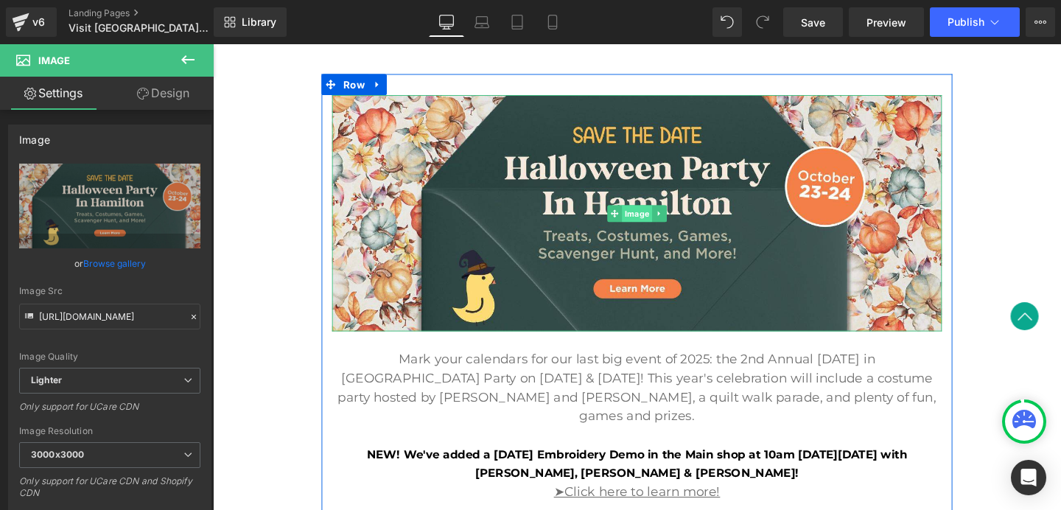
click at [656, 223] on span "Image" at bounding box center [659, 223] width 32 height 18
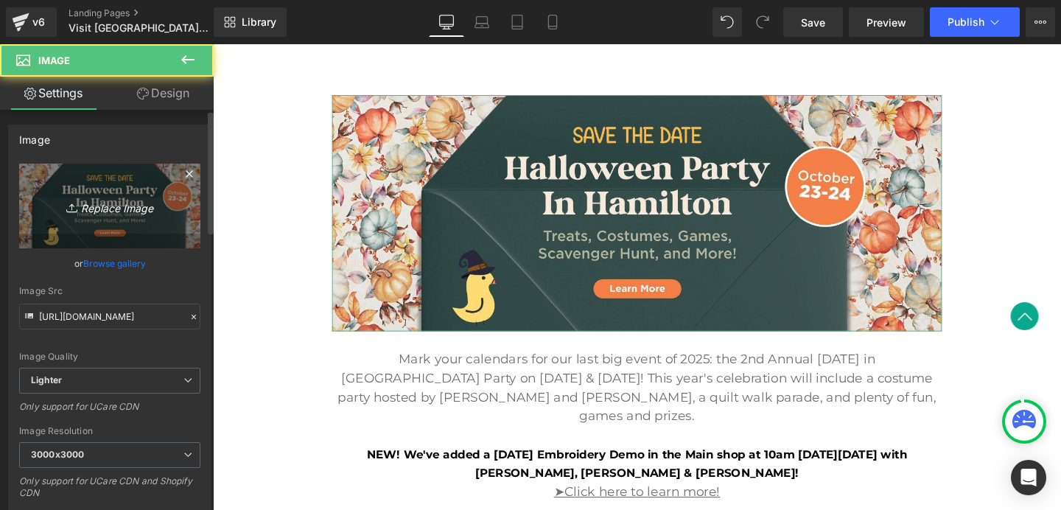
click at [119, 208] on icon "Replace Image" at bounding box center [110, 206] width 118 height 18
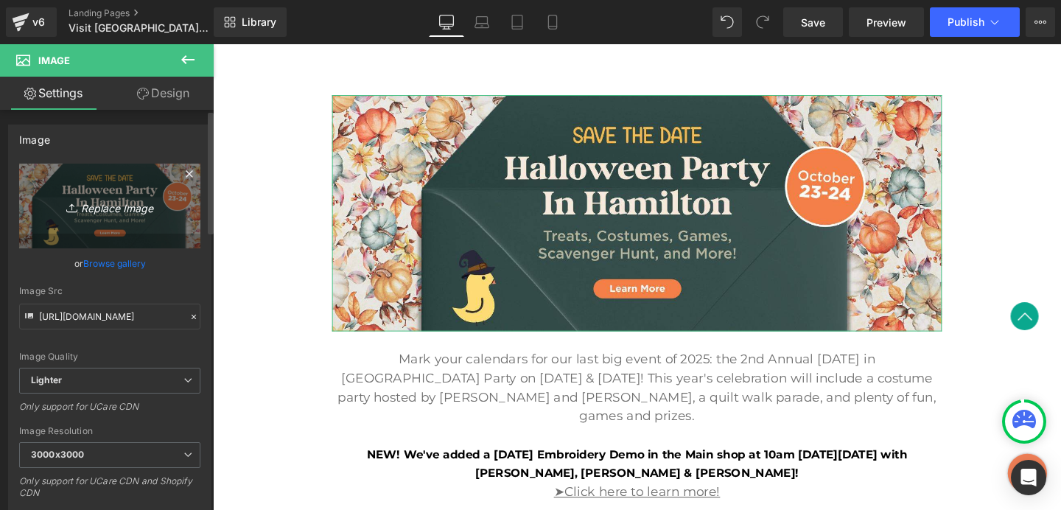
click at [83, 206] on icon "Replace Image" at bounding box center [110, 206] width 118 height 18
type input "C:\fakepath\251352-[PERSON_NAME]-[DATE]-Party-1500x580-CTA.jpg"
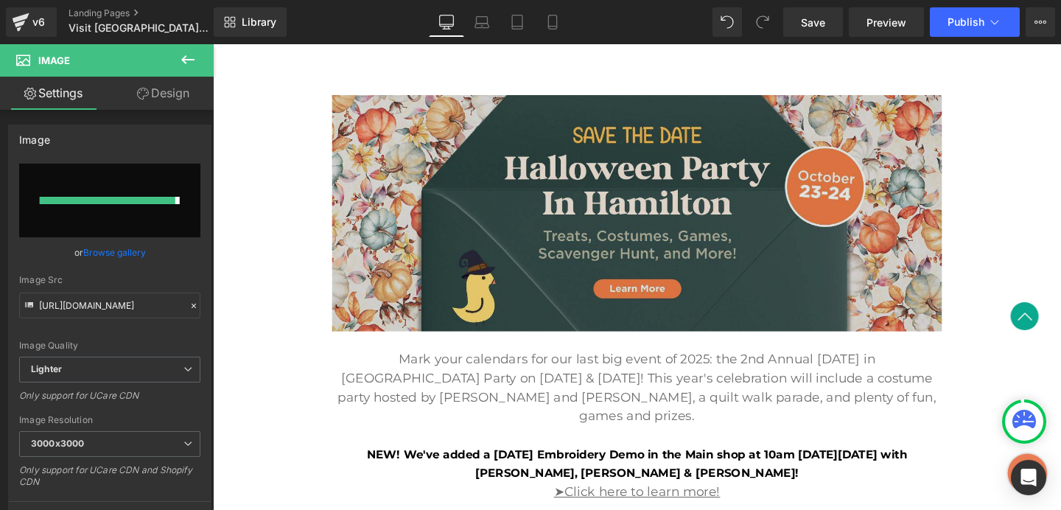
type input "[URL][DOMAIN_NAME][PERSON_NAME][DATE]"
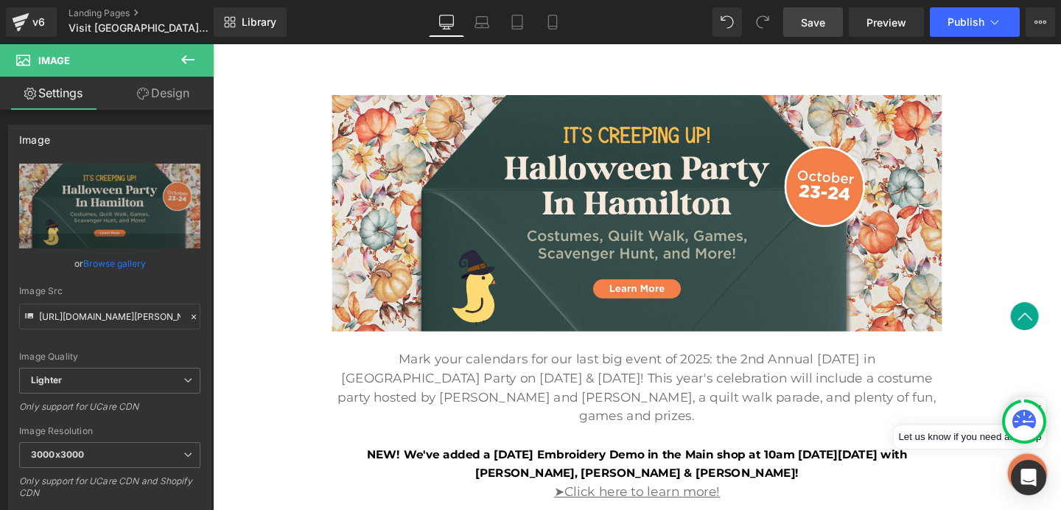
click at [832, 22] on link "Save" at bounding box center [813, 21] width 60 height 29
click at [882, 21] on span "Preview" at bounding box center [886, 22] width 40 height 15
click at [960, 28] on span "Publish" at bounding box center [965, 22] width 37 height 12
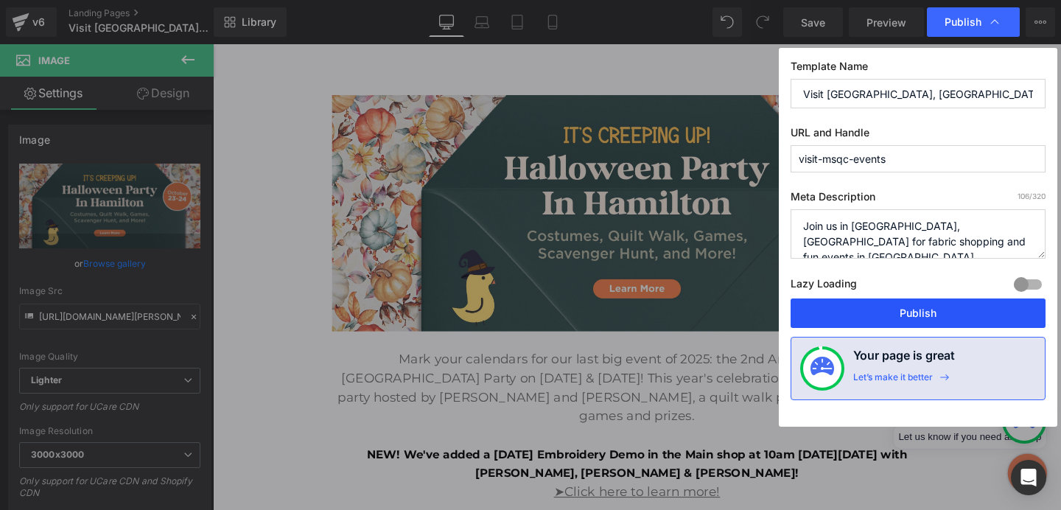
click at [922, 317] on button "Publish" at bounding box center [917, 312] width 255 height 29
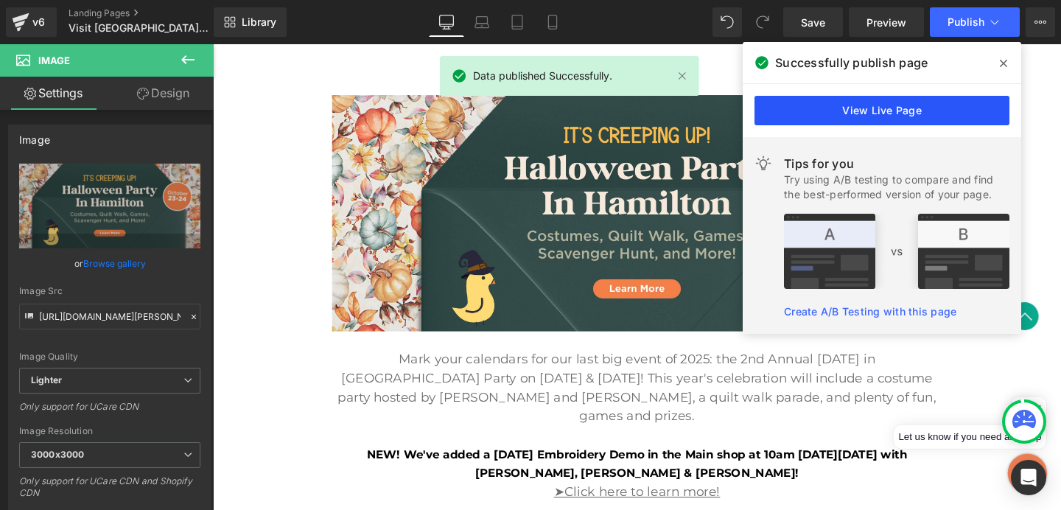
click at [921, 113] on link "View Live Page" at bounding box center [881, 110] width 255 height 29
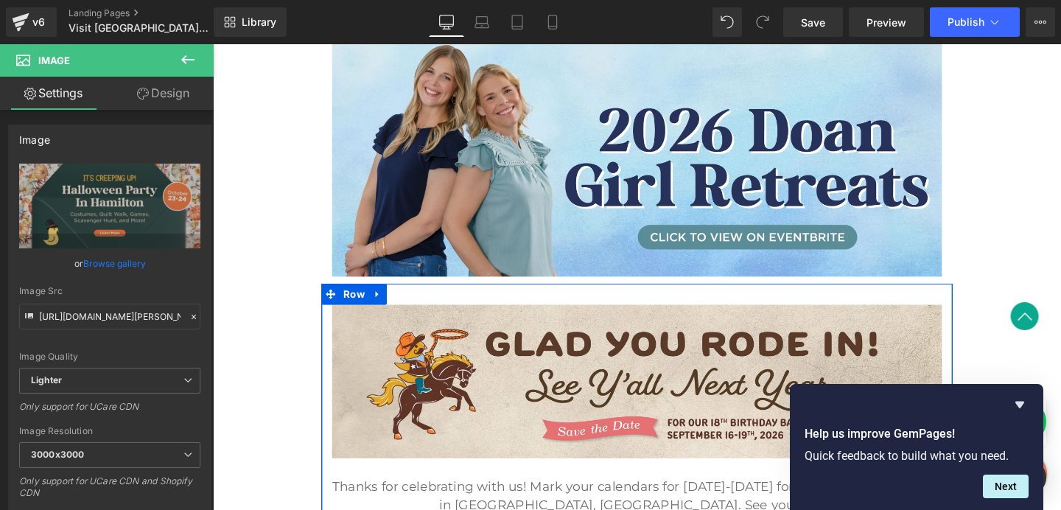
scroll to position [331, 0]
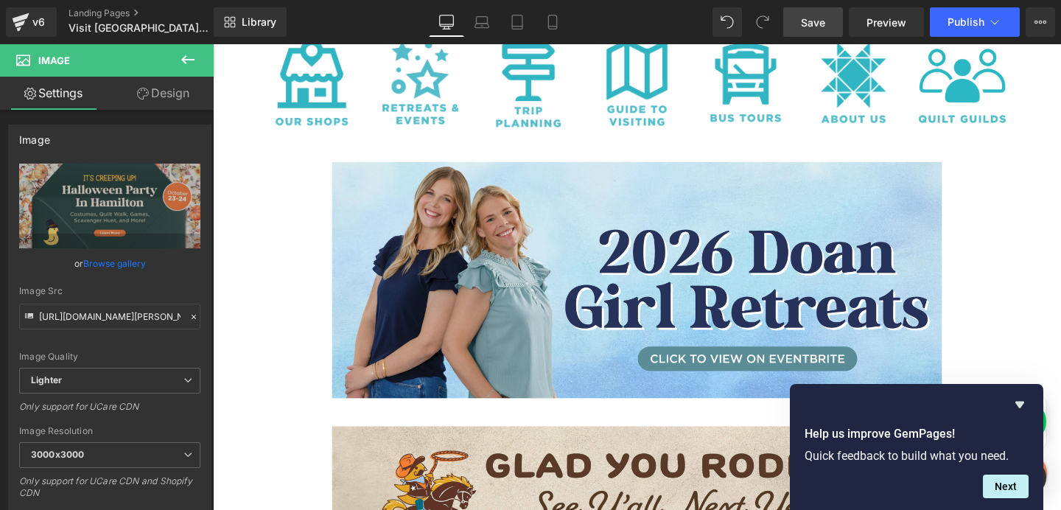
click at [821, 18] on span "Save" at bounding box center [813, 22] width 24 height 15
